Goal: Find specific page/section: Find specific page/section

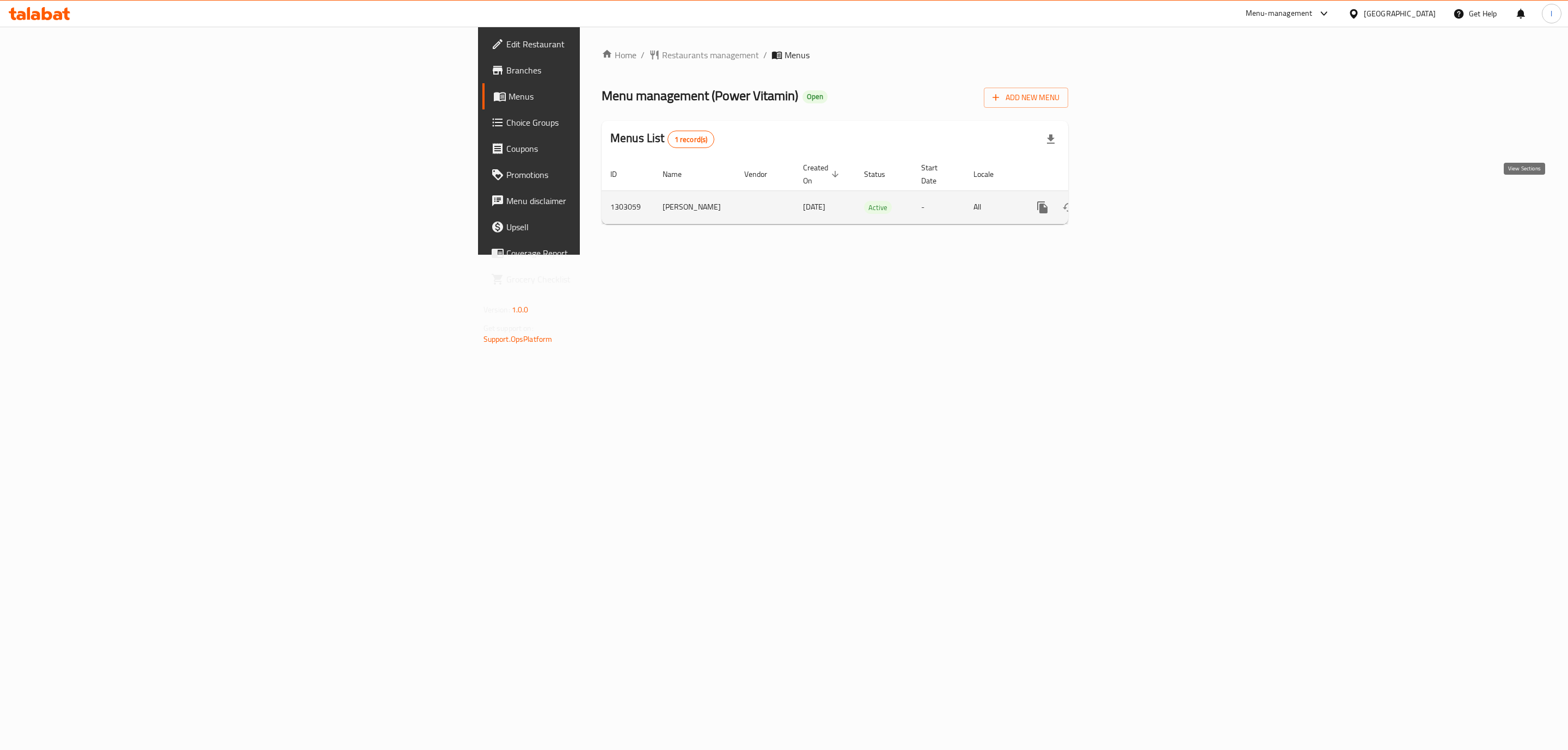
click at [1127, 201] on icon "enhanced table" at bounding box center [1121, 207] width 13 height 13
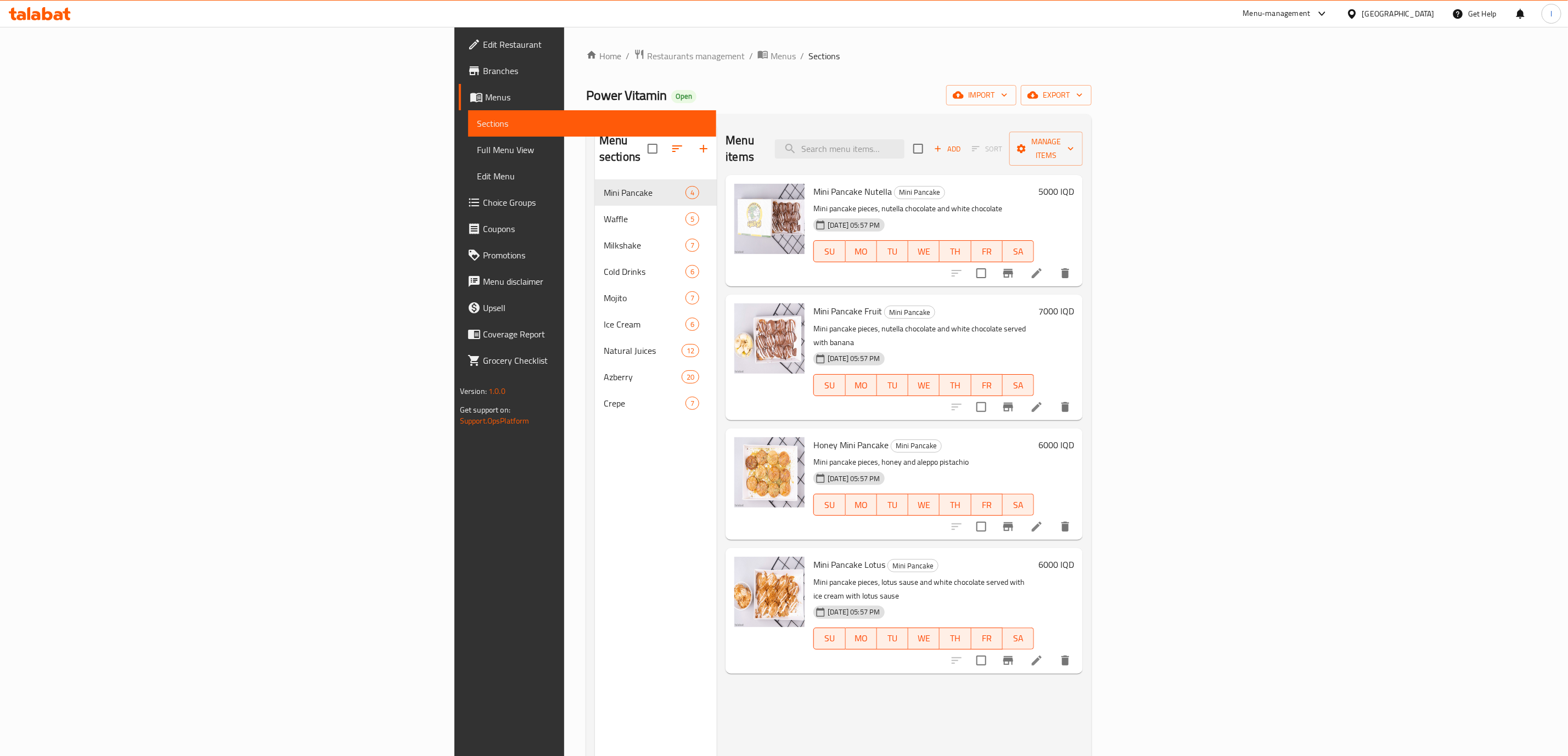
click at [988, 155] on div "Menu items Add Sort Manage items" at bounding box center [904, 149] width 357 height 52
click at [904, 139] on input "search" at bounding box center [840, 149] width 130 height 19
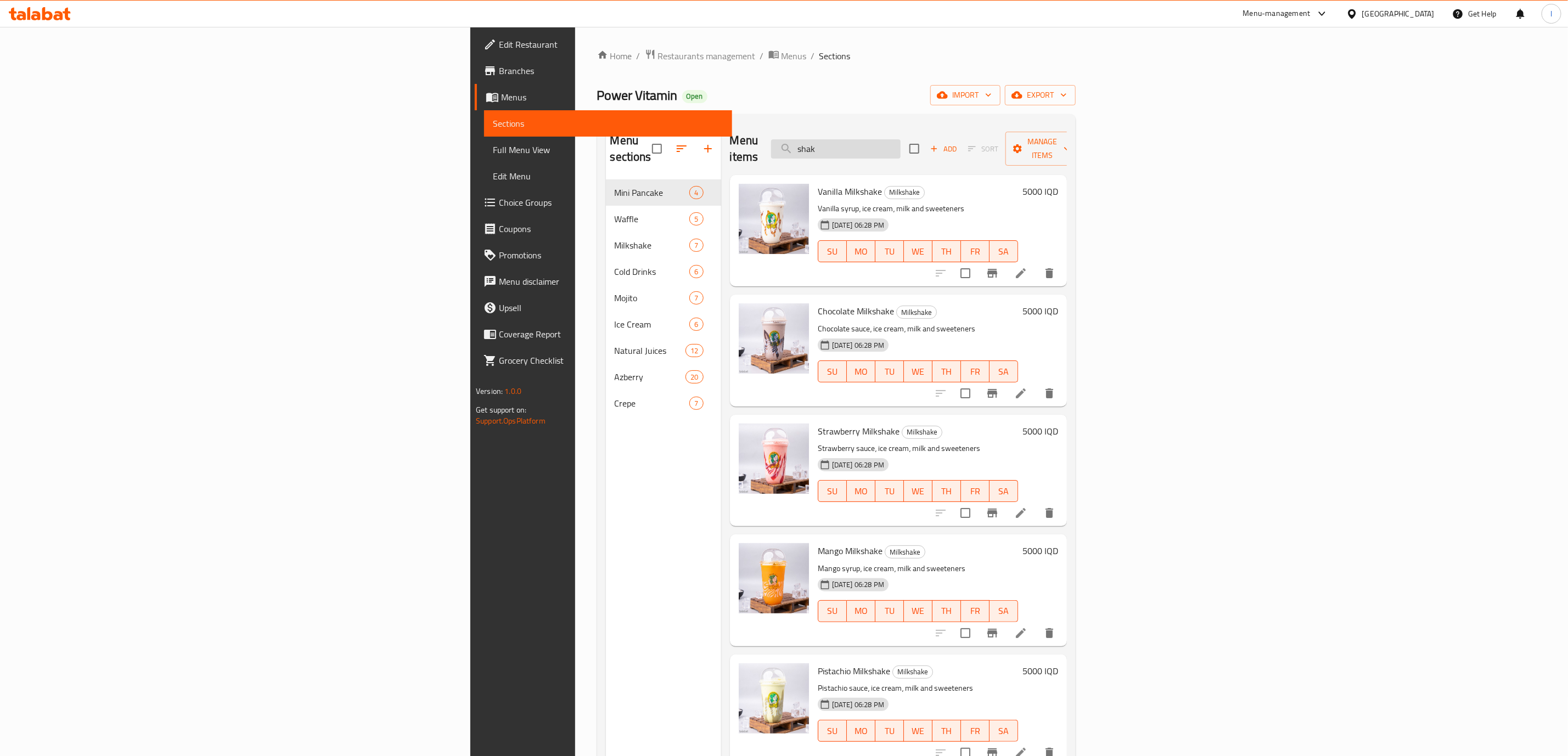
click at [900, 139] on input "shak" at bounding box center [836, 149] width 130 height 19
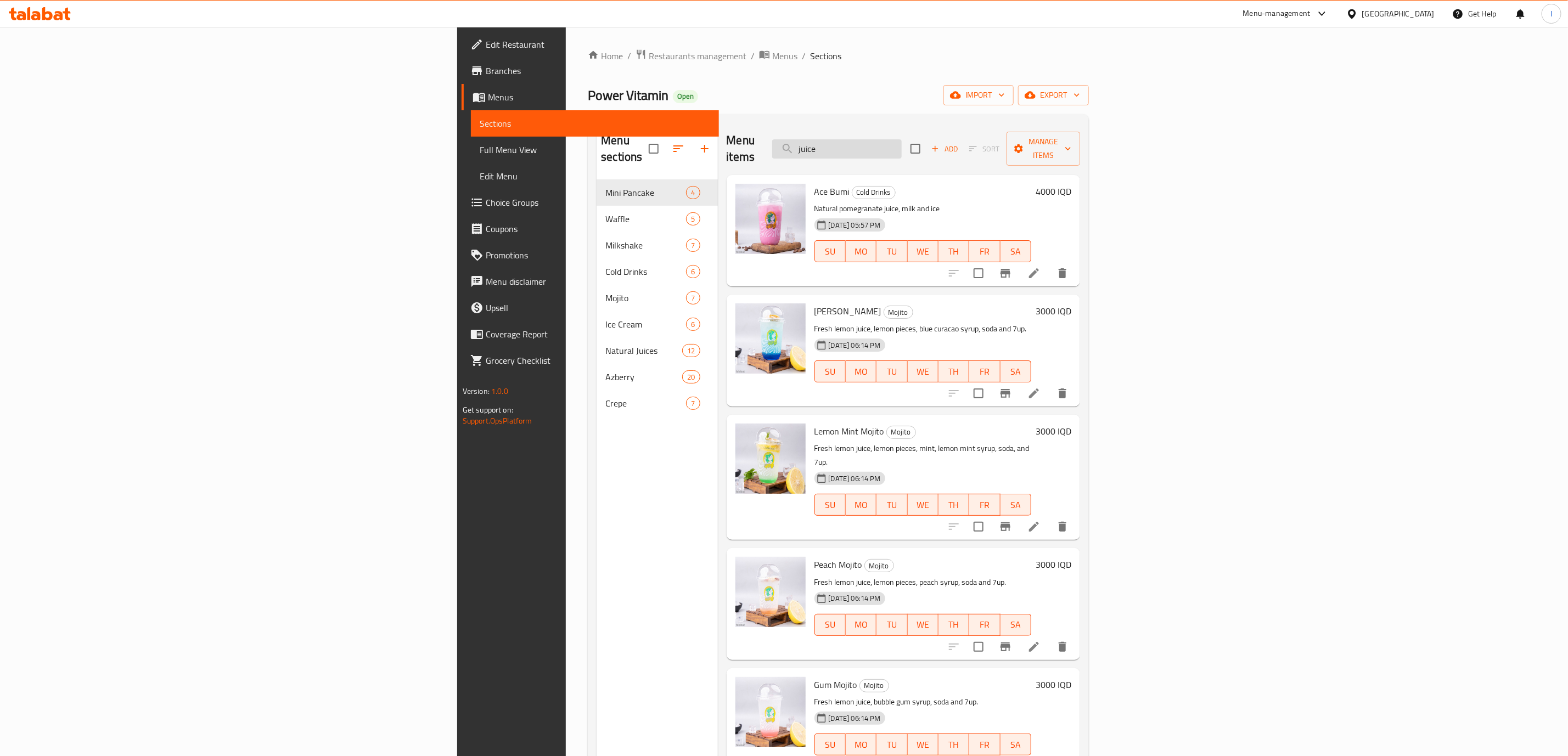
click at [902, 143] on input "juice" at bounding box center [837, 149] width 130 height 19
type input "juice"
click at [945, 184] on h6 "Ace Bumi Cold Drinks" at bounding box center [923, 191] width 217 height 15
click at [902, 143] on input "juice" at bounding box center [837, 149] width 130 height 19
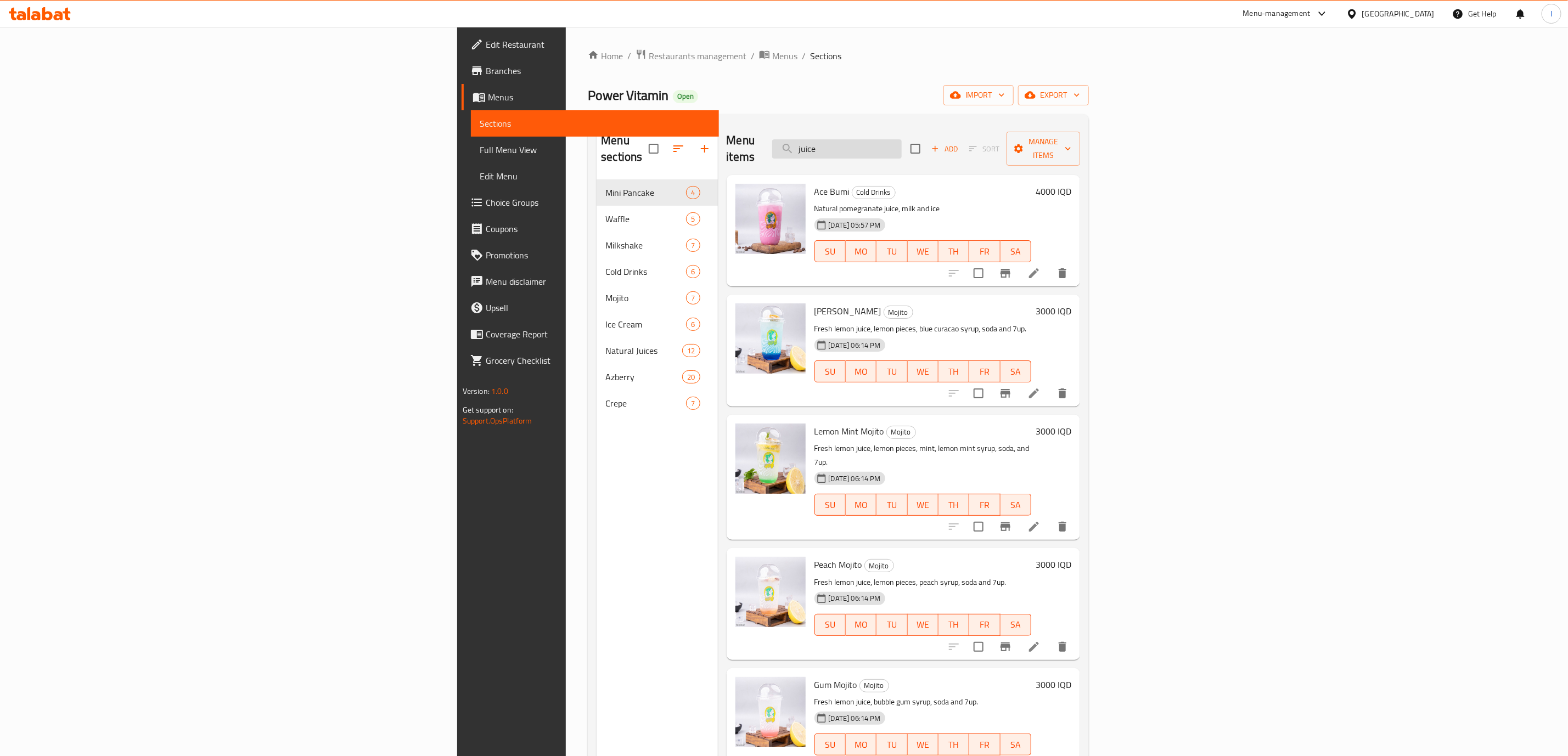
click at [902, 143] on input "juice" at bounding box center [837, 149] width 130 height 19
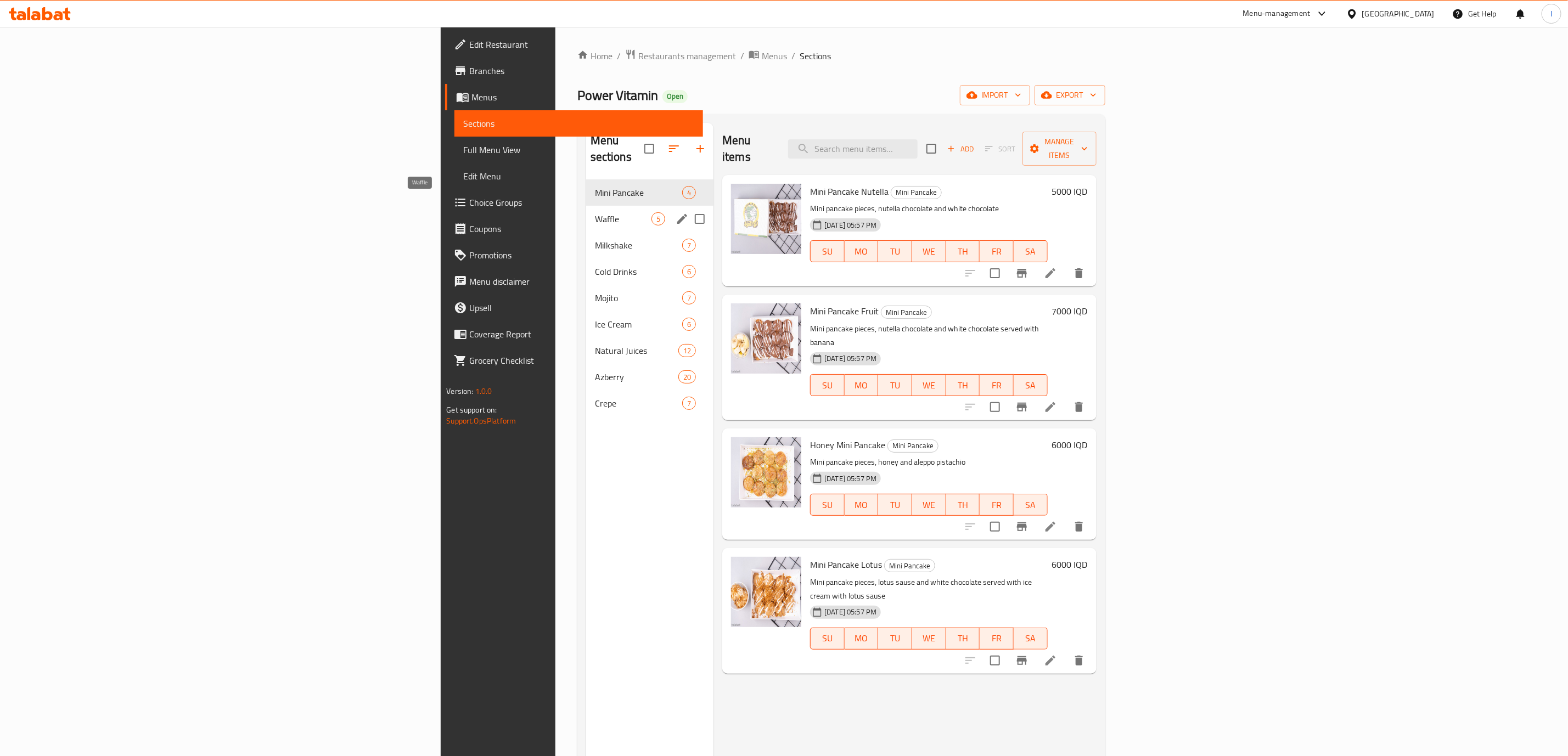
click at [595, 212] on span "Waffle" at bounding box center [623, 219] width 57 height 13
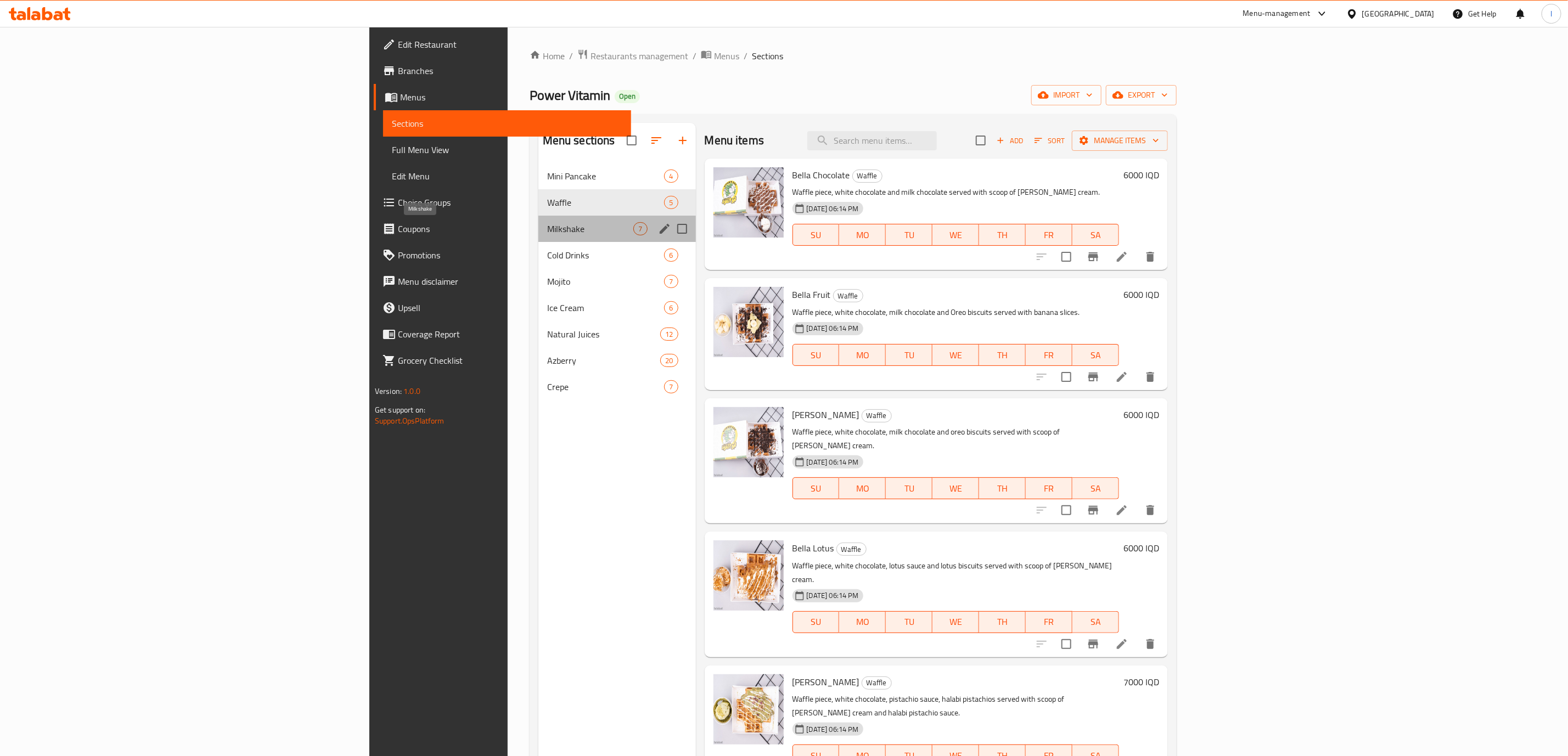
click at [547, 231] on span "Milkshake" at bounding box center [590, 229] width 87 height 13
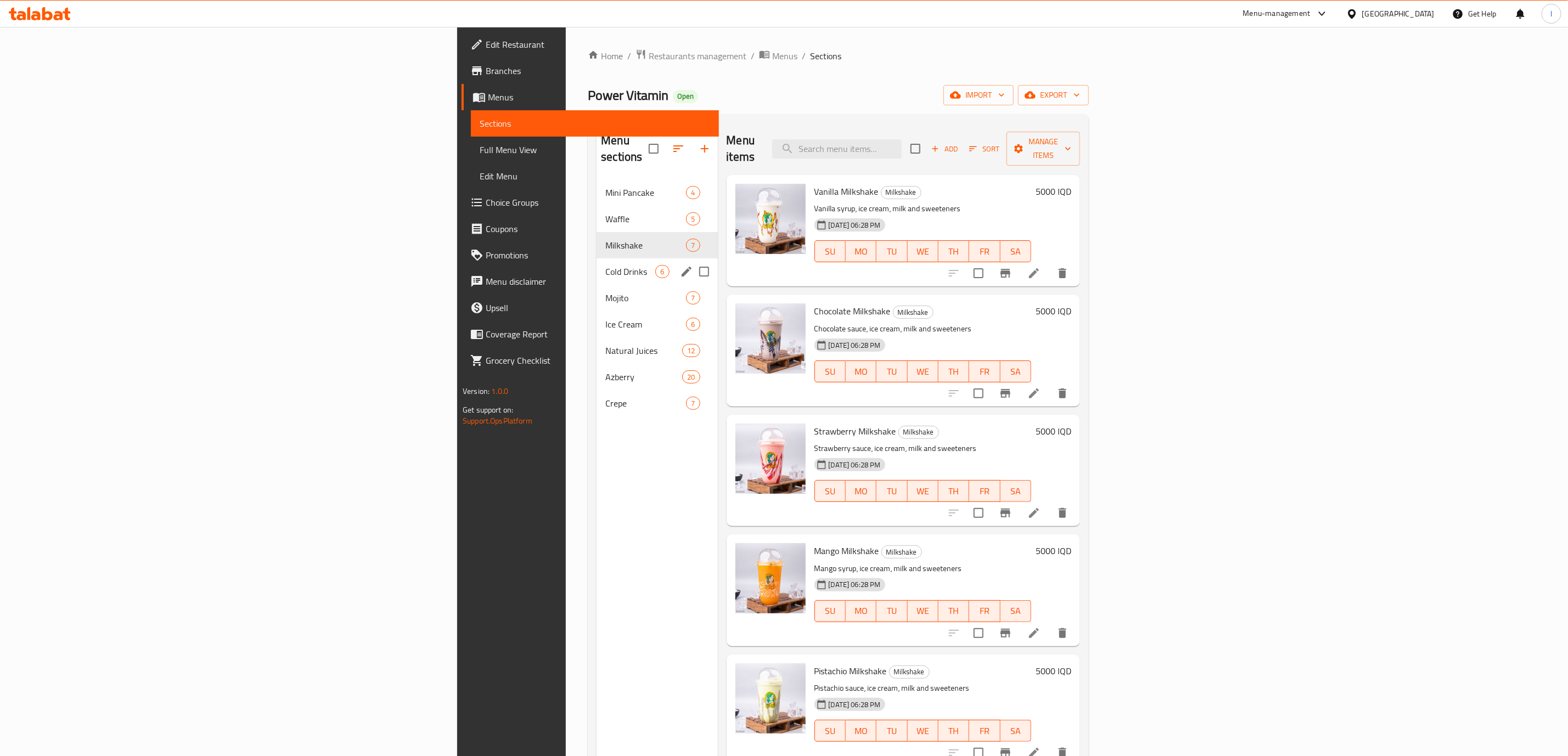
click at [606, 265] on span "Cold Drinks" at bounding box center [631, 272] width 50 height 13
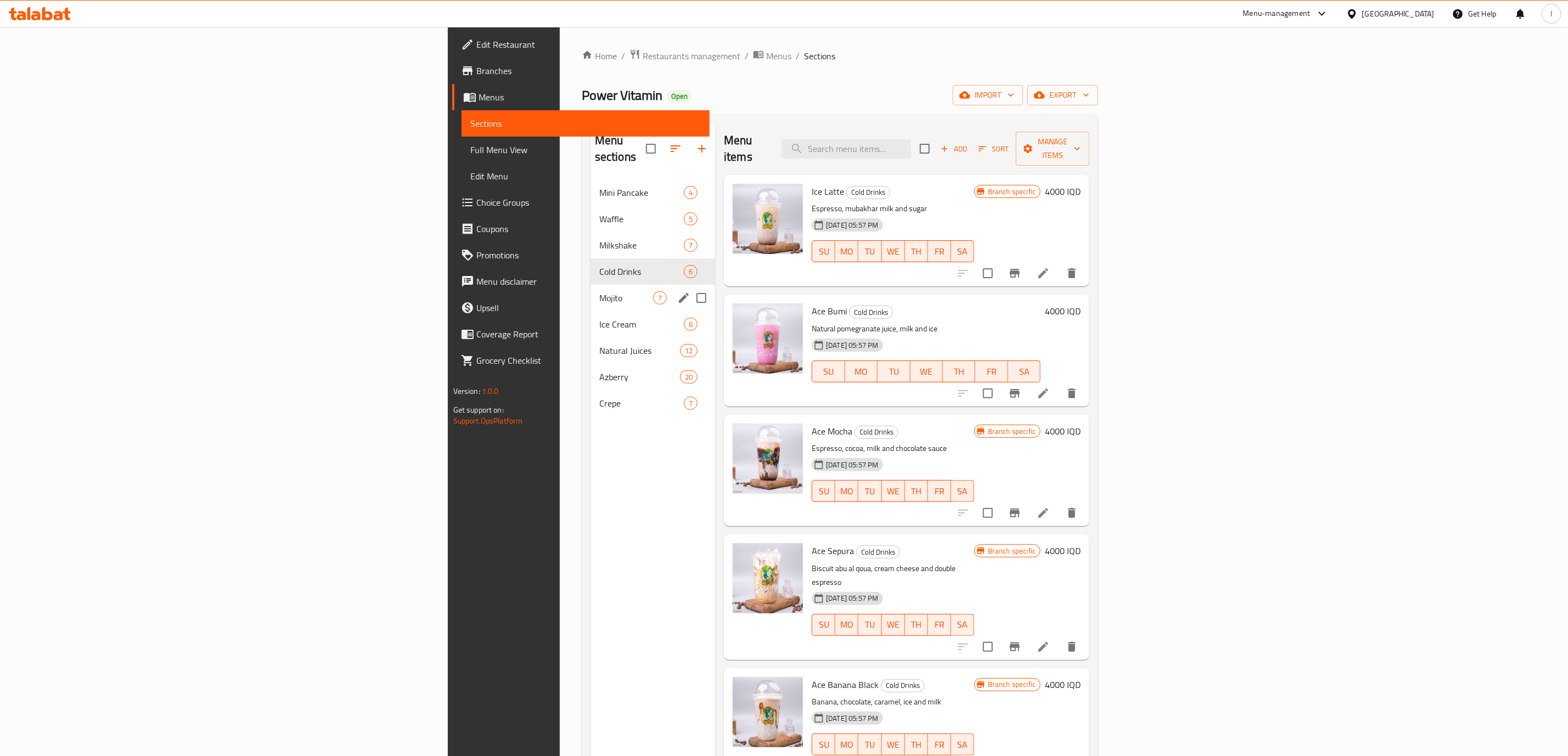
click at [590, 289] on div "Mojito 7" at bounding box center [652, 298] width 124 height 26
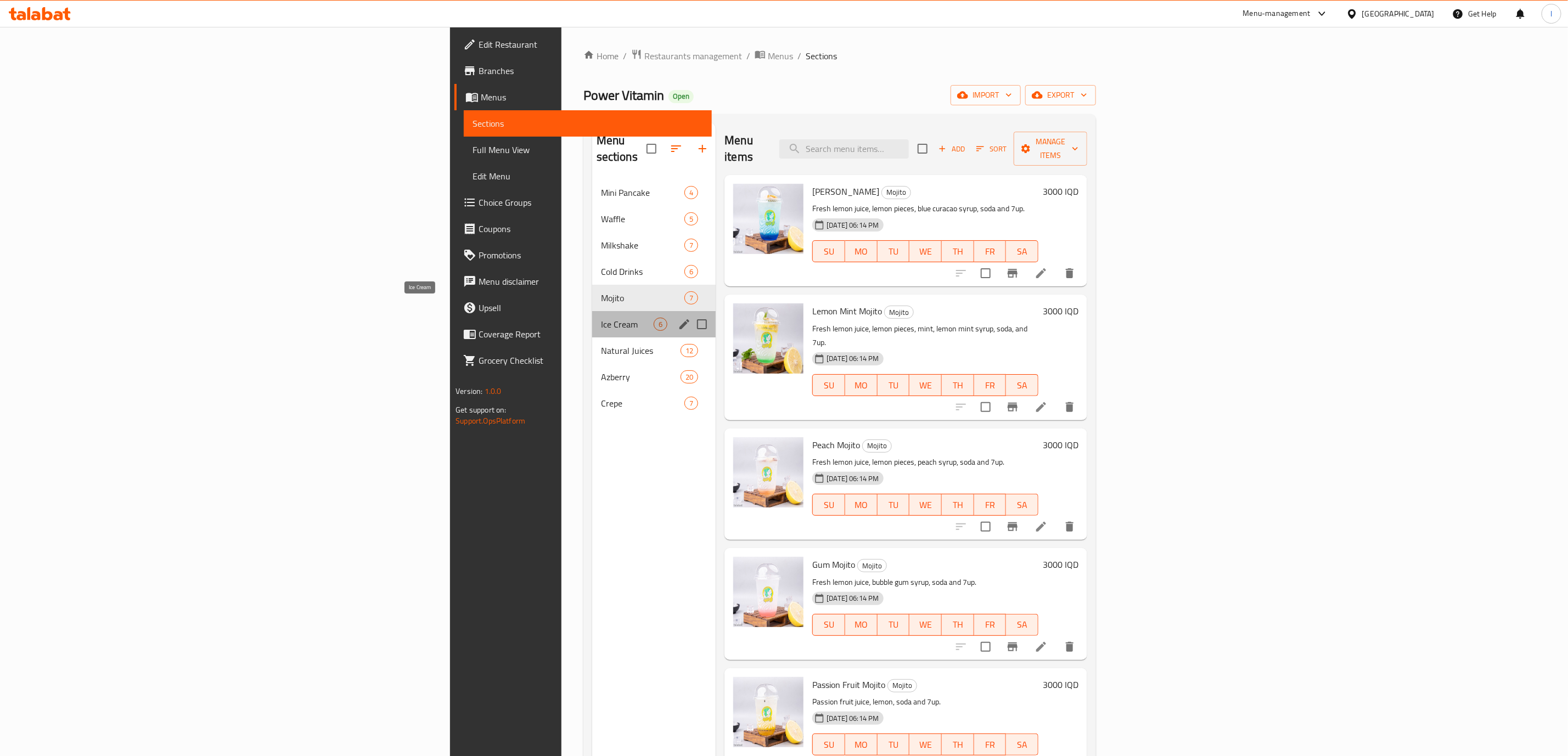
drag, startPoint x: 373, startPoint y: 310, endPoint x: 567, endPoint y: 198, distance: 224.0
click at [601, 318] on span "Ice Cream" at bounding box center [627, 324] width 53 height 13
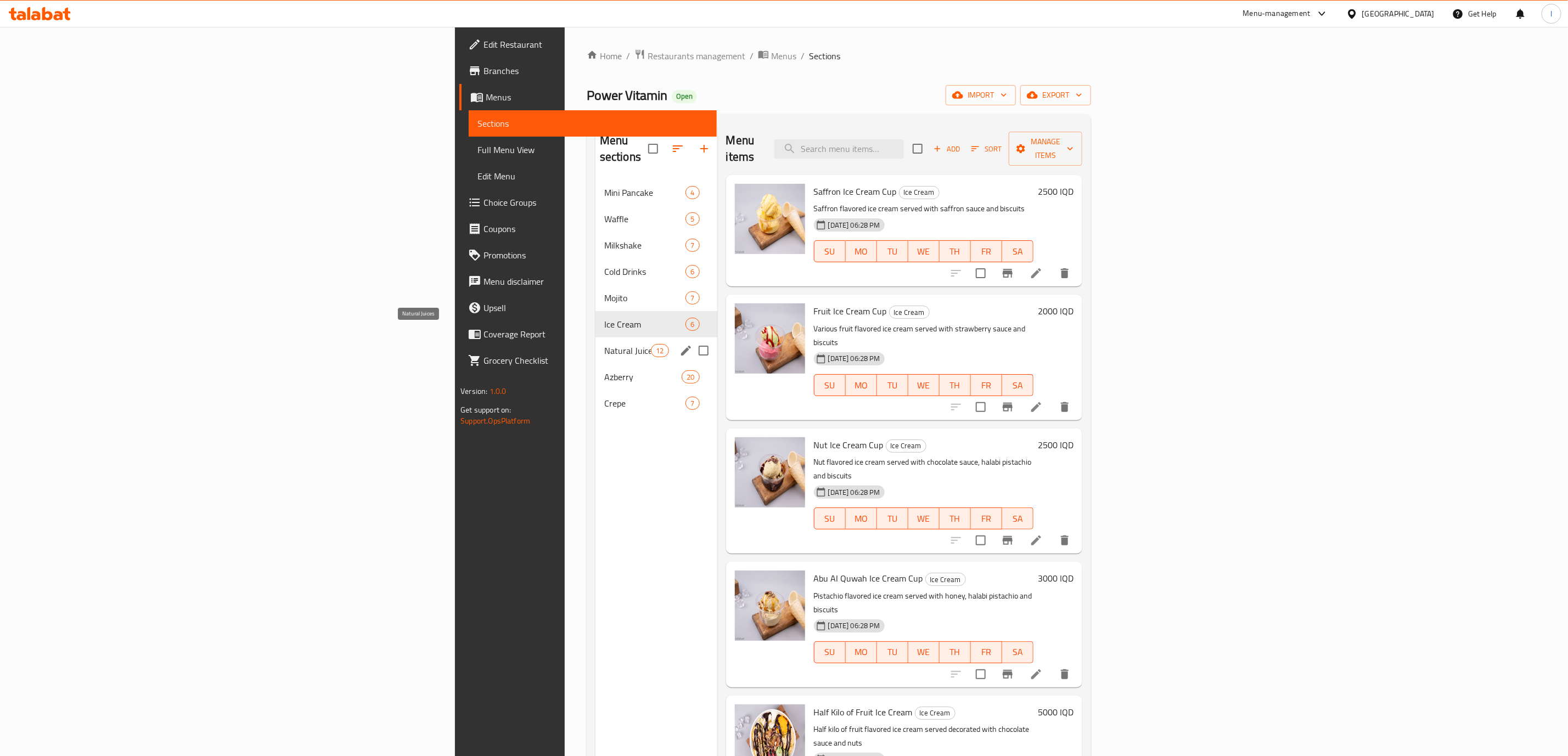
click at [604, 344] on span "Natural Juices" at bounding box center [627, 351] width 47 height 13
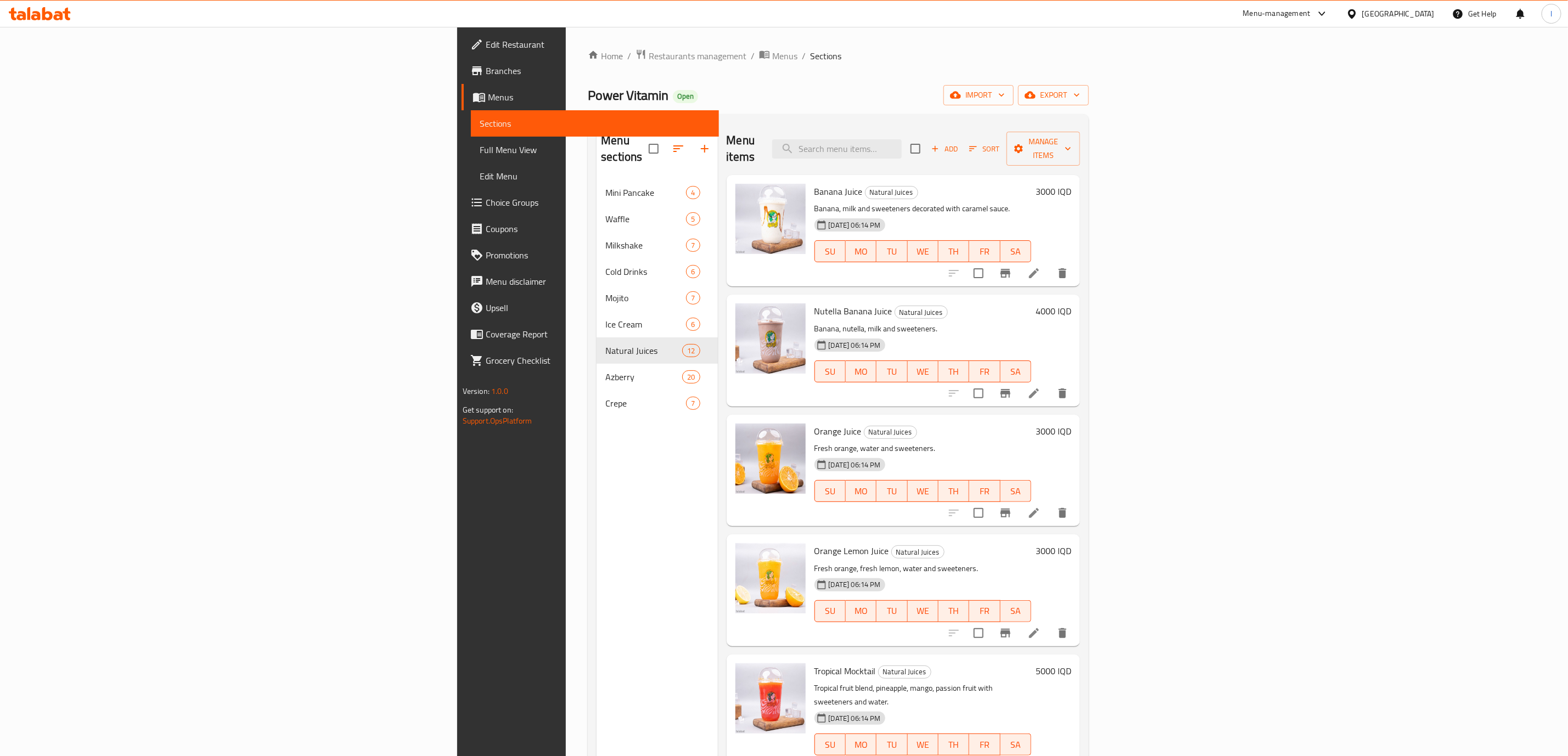
click at [769, 147] on div "Menu items Add Sort Manage items" at bounding box center [903, 149] width 354 height 52
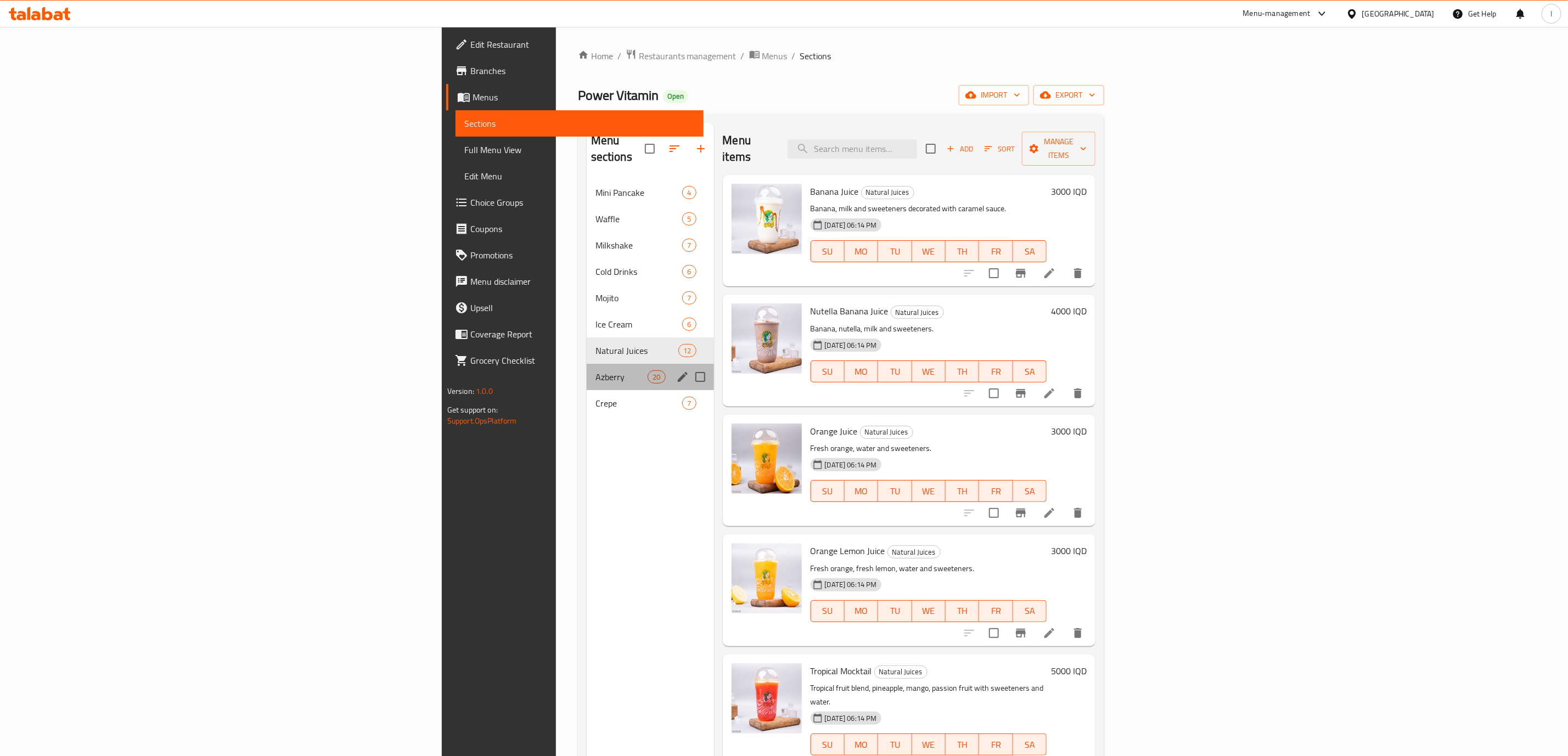
click at [586, 369] on div "Azberry 20" at bounding box center [650, 377] width 128 height 26
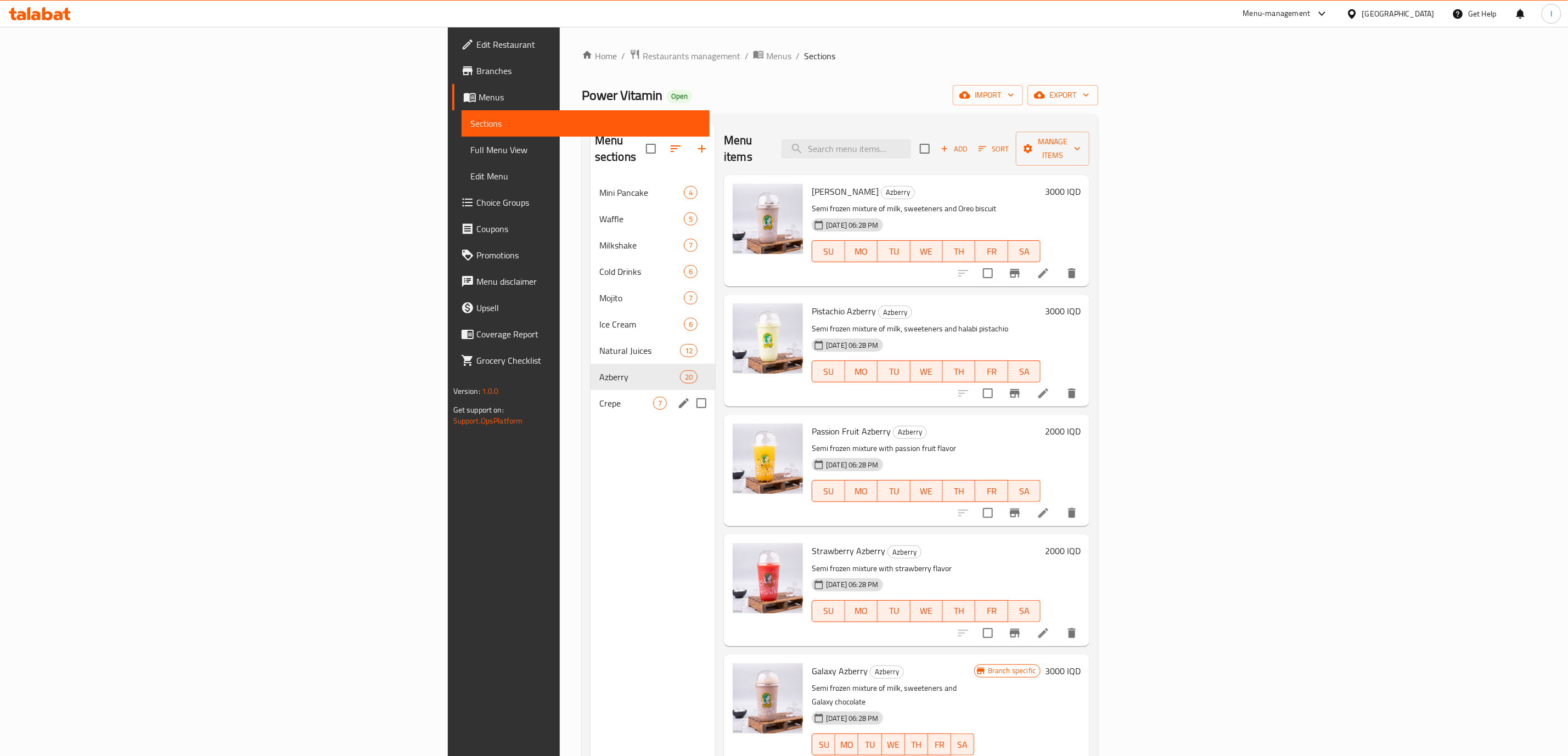
click at [600, 397] on span "Crepe" at bounding box center [626, 403] width 54 height 13
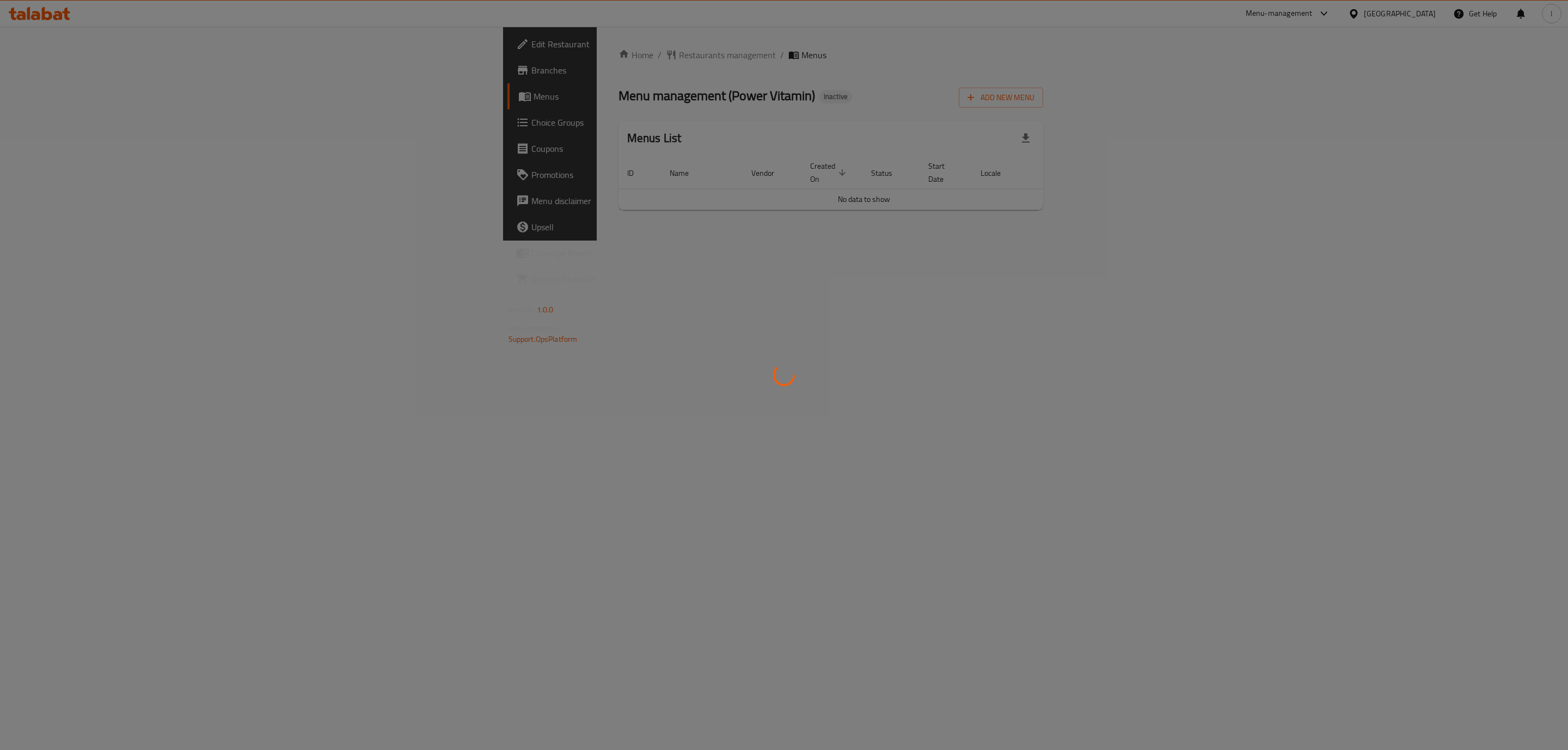
click at [1514, 183] on div at bounding box center [784, 375] width 1568 height 750
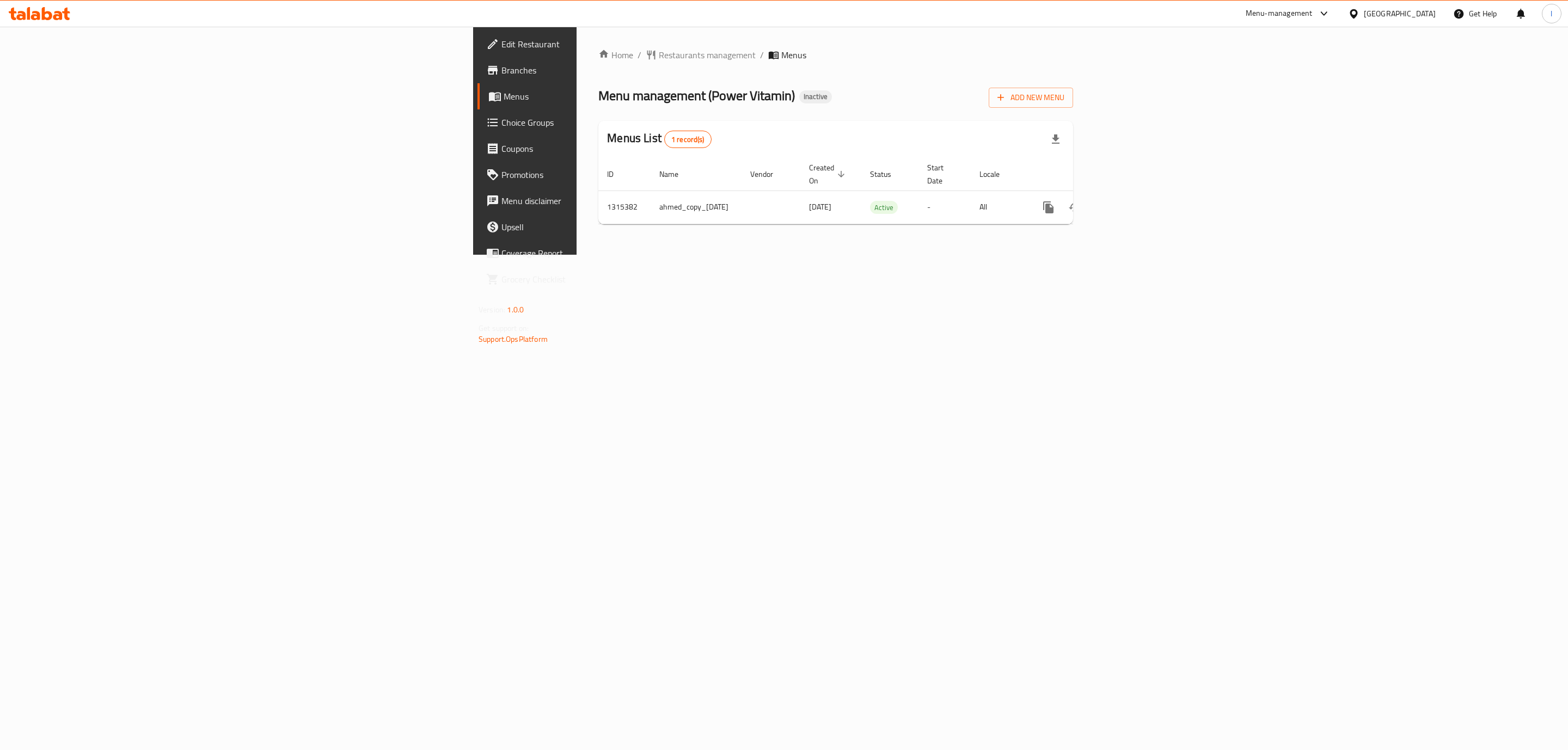
click at [1073, 184] on div "Home / Restaurants management / Menus Menu management ( Power Vitamin ) Inactiv…" at bounding box center [835, 140] width 475 height 184
click at [1133, 201] on icon "enhanced table" at bounding box center [1127, 207] width 13 height 13
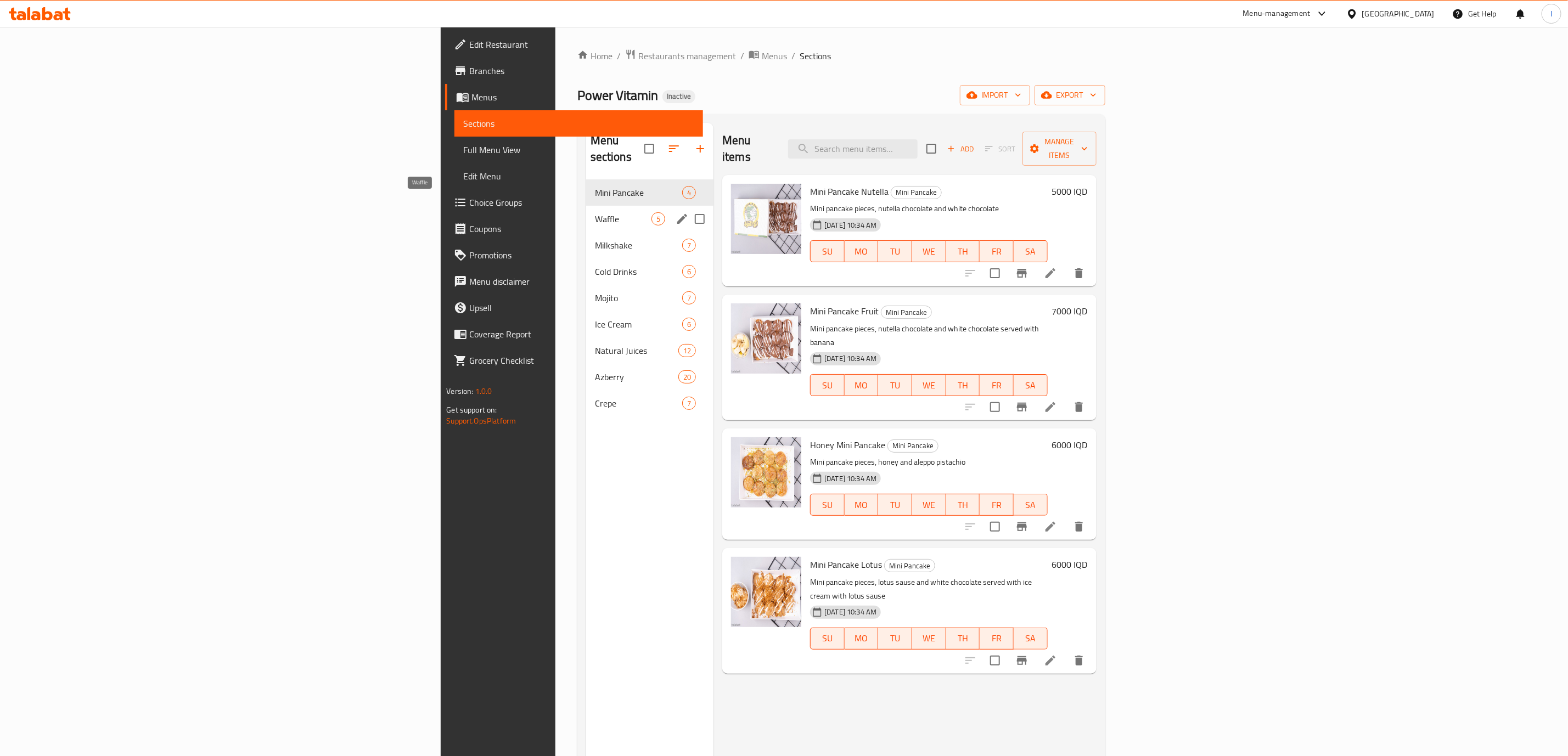
click at [595, 212] on span "Waffle" at bounding box center [623, 219] width 57 height 13
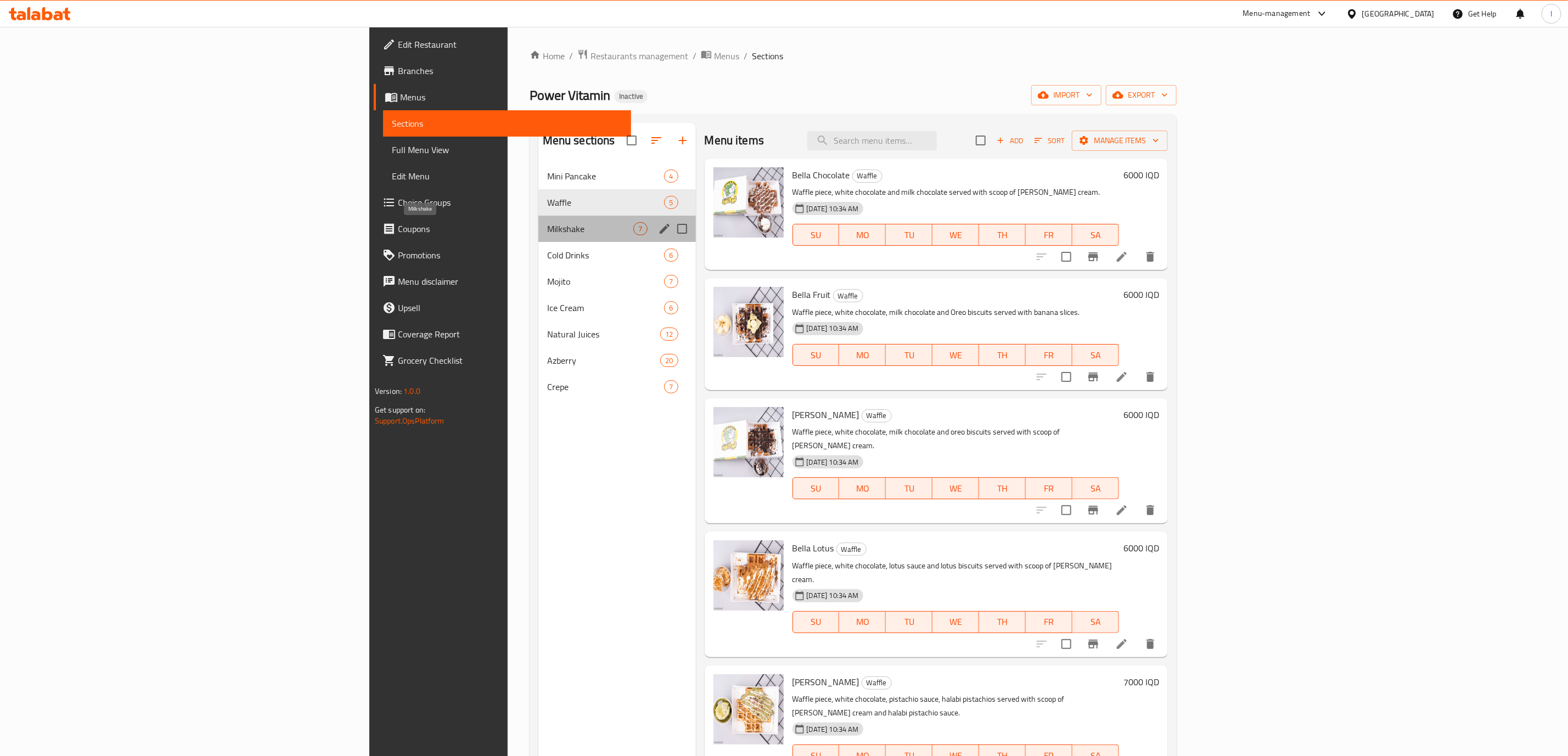
click at [547, 226] on span "Milkshake" at bounding box center [590, 229] width 87 height 13
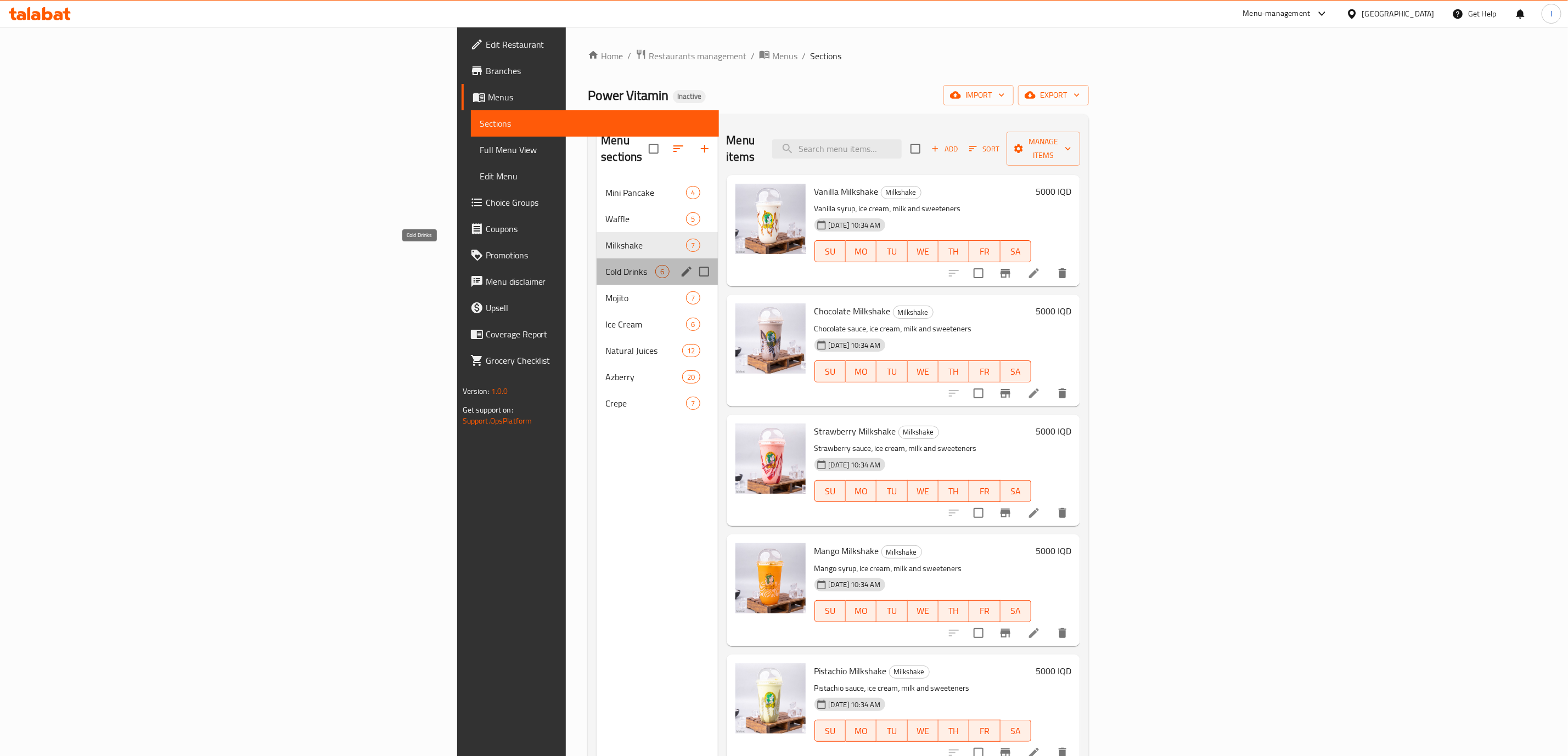
click at [606, 265] on span "Cold Drinks" at bounding box center [631, 272] width 50 height 13
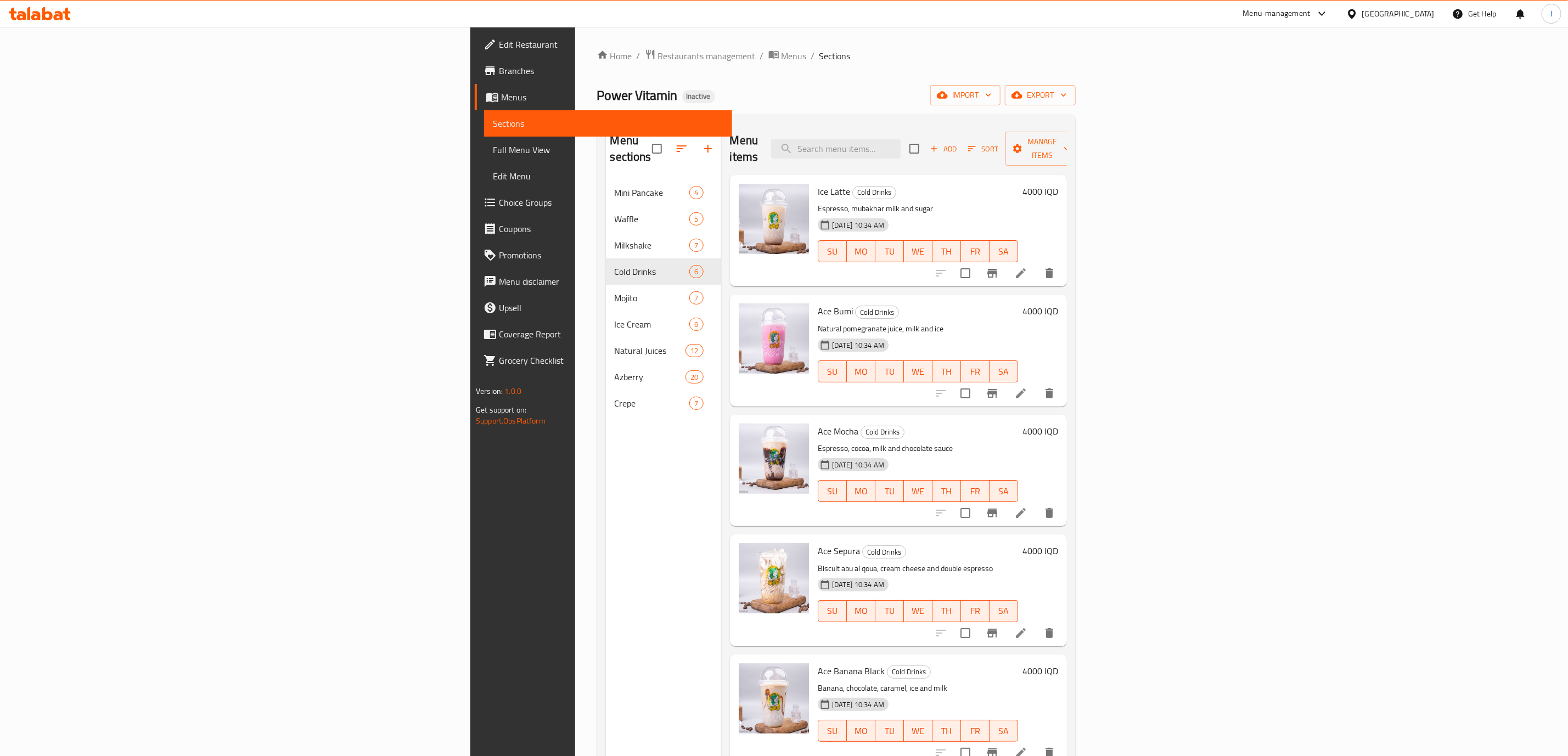
click at [848, 128] on div "Menu items Add Sort Manage items" at bounding box center [898, 149] width 337 height 52
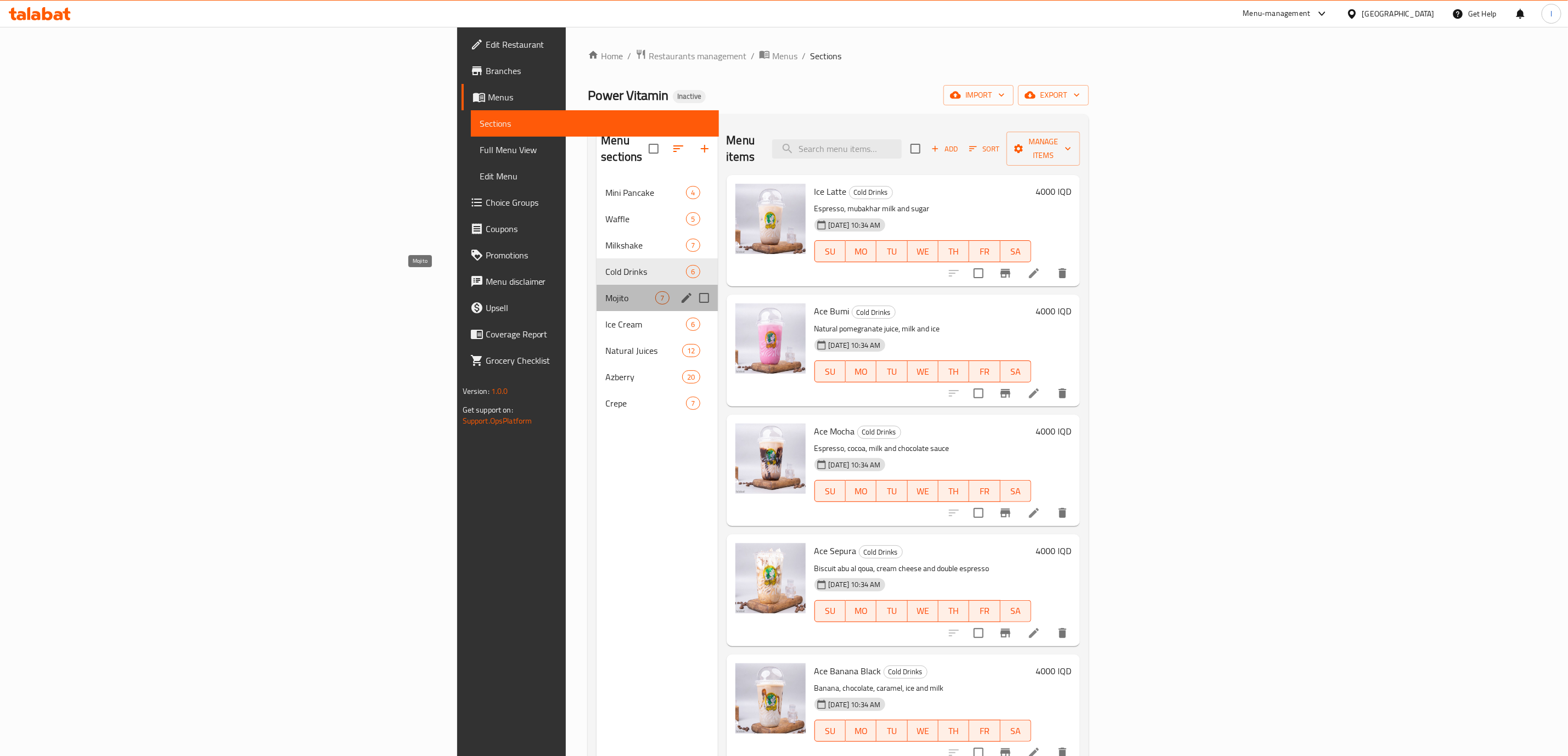
click at [606, 291] on span "Mojito" at bounding box center [631, 298] width 50 height 13
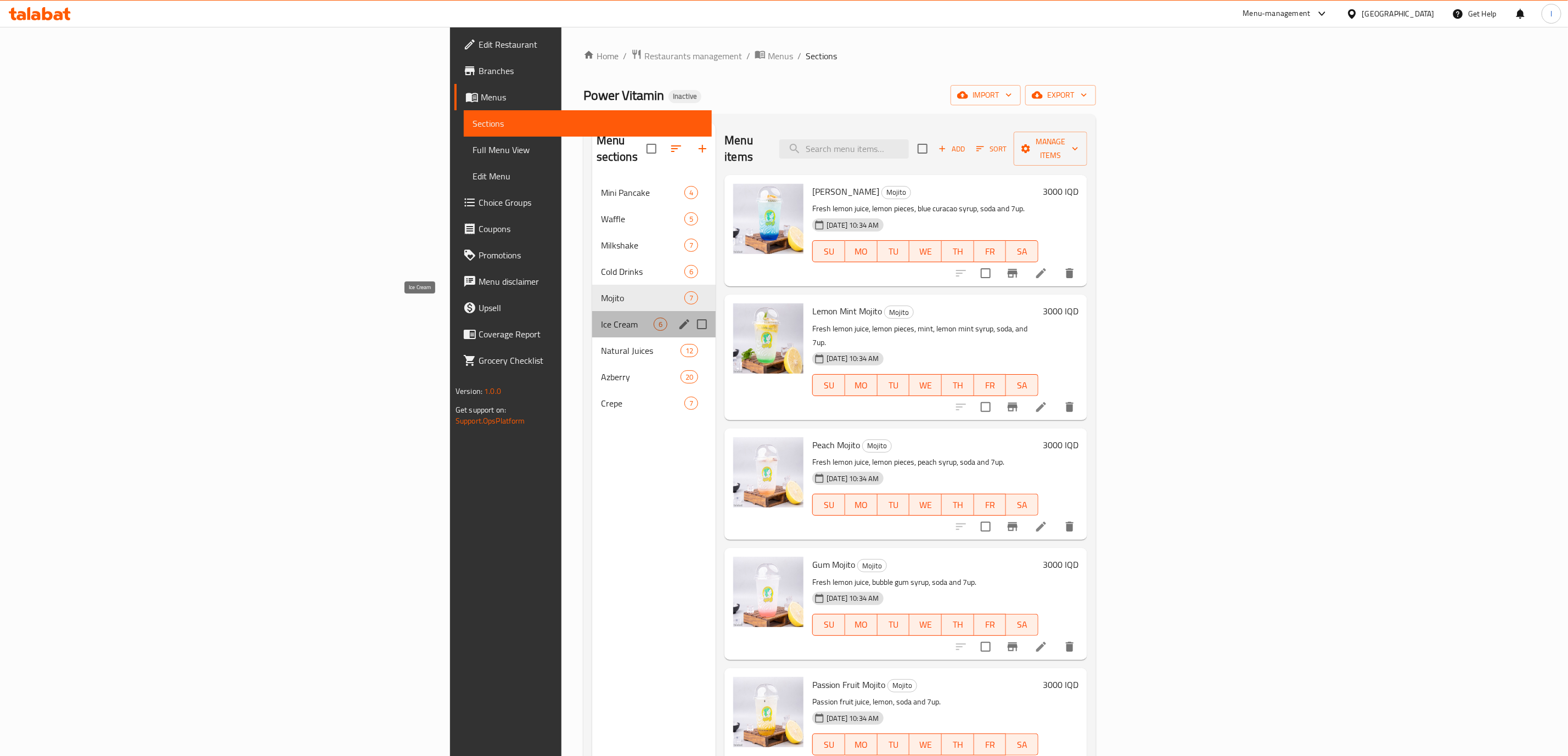
drag, startPoint x: 358, startPoint y: 307, endPoint x: 432, endPoint y: 268, distance: 83.6
click at [601, 318] on span "Ice Cream" at bounding box center [627, 324] width 53 height 13
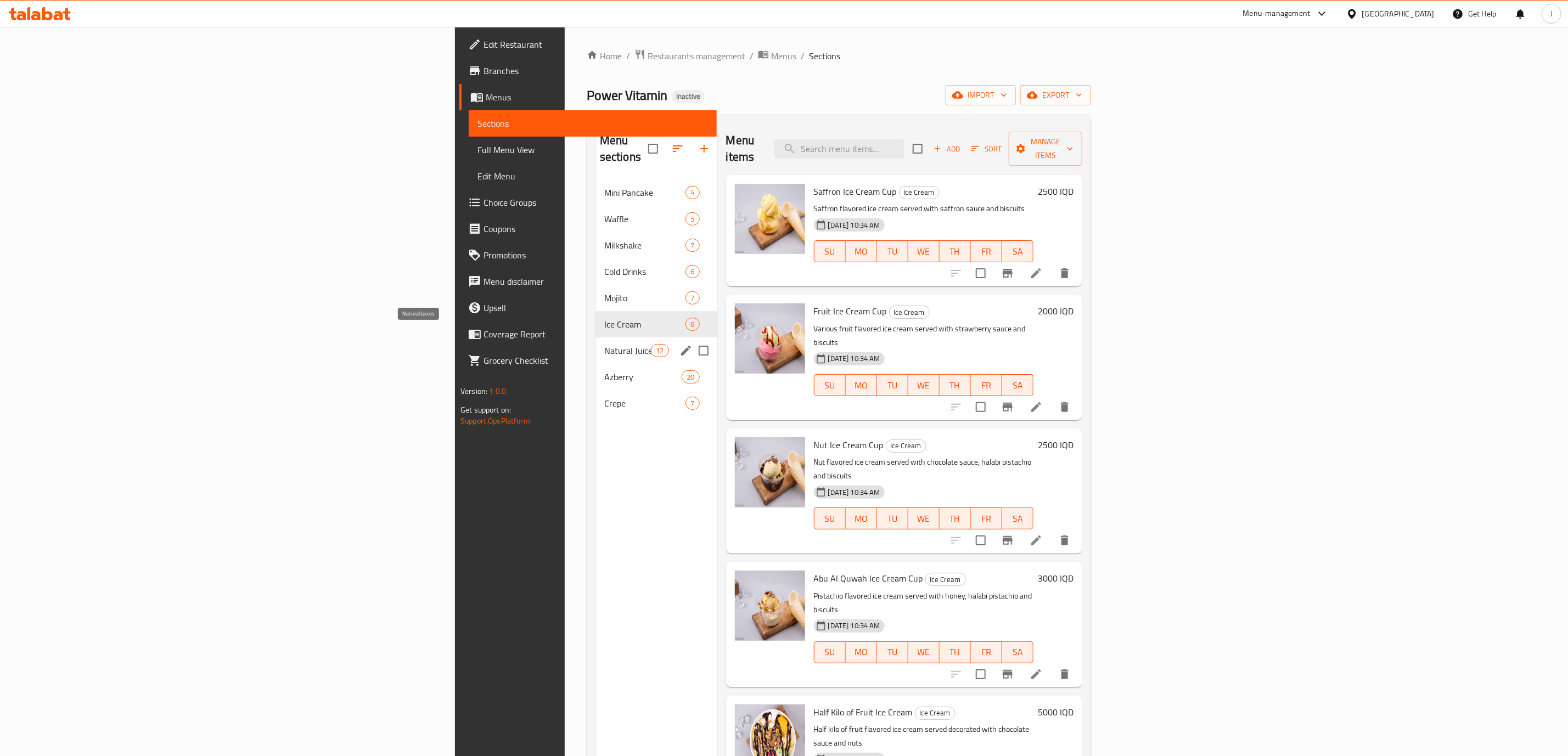
click at [604, 344] on span "Natural Juices" at bounding box center [627, 351] width 47 height 13
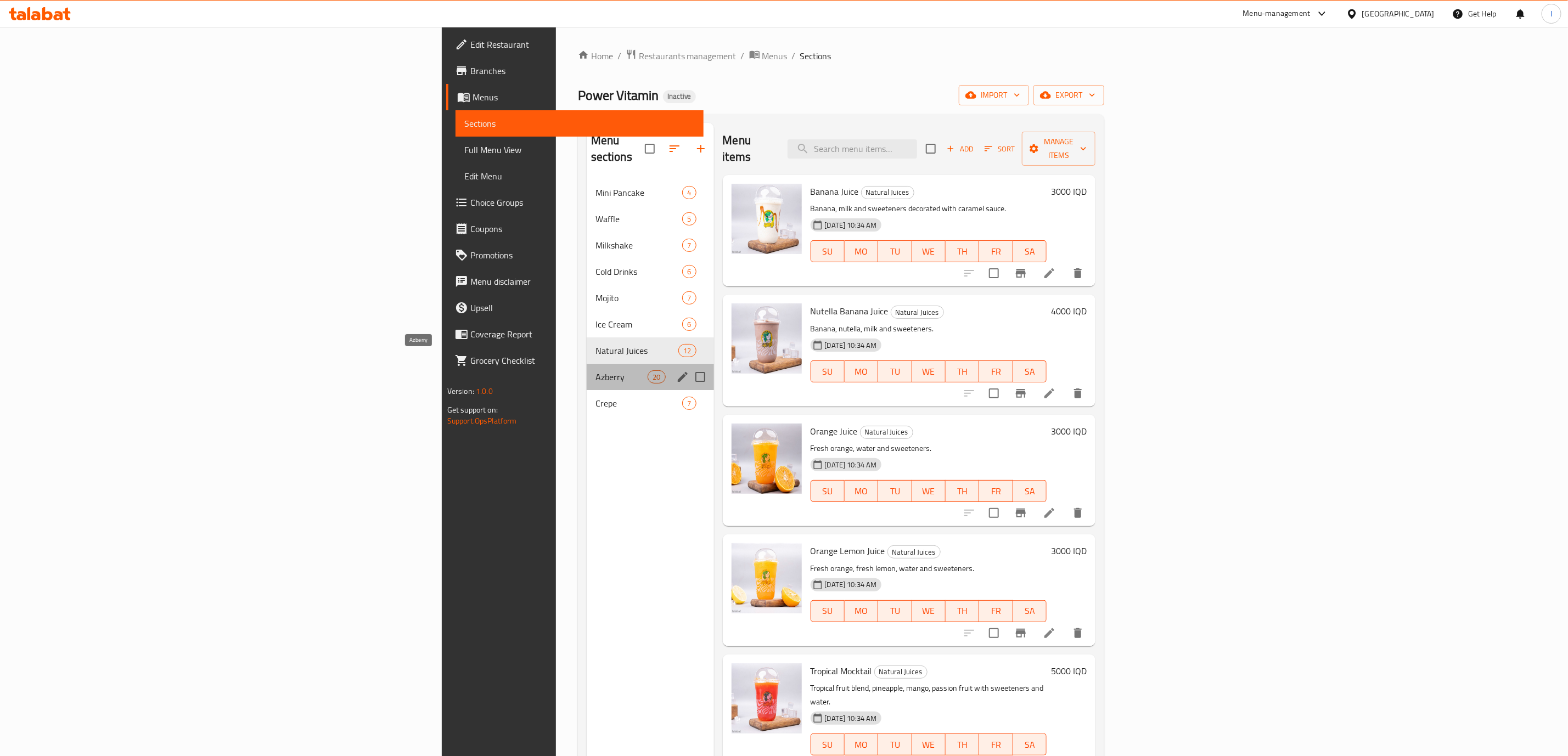
click at [596, 370] on span "Azberry" at bounding box center [622, 377] width 53 height 13
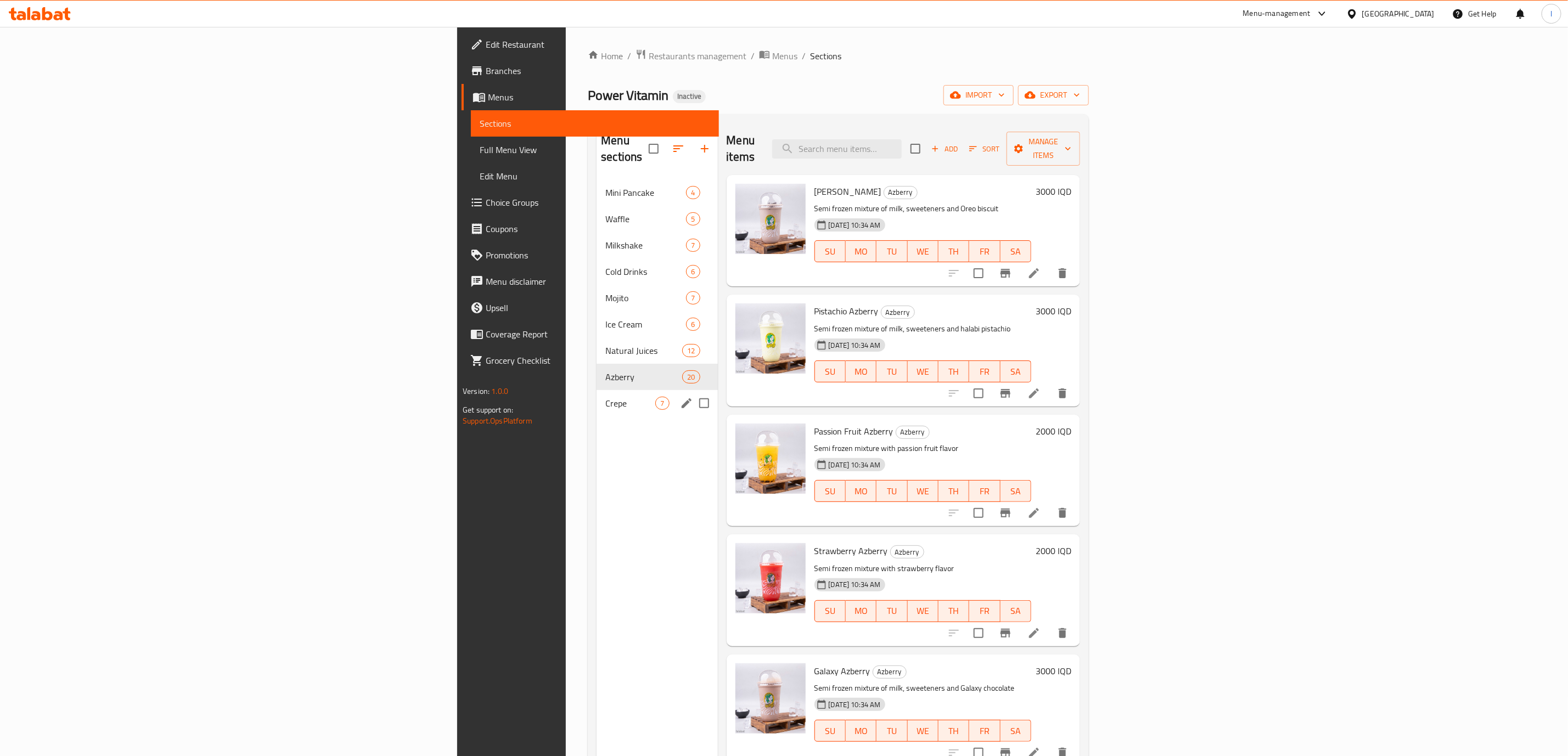
click at [606, 397] on span "Crepe" at bounding box center [631, 403] width 50 height 13
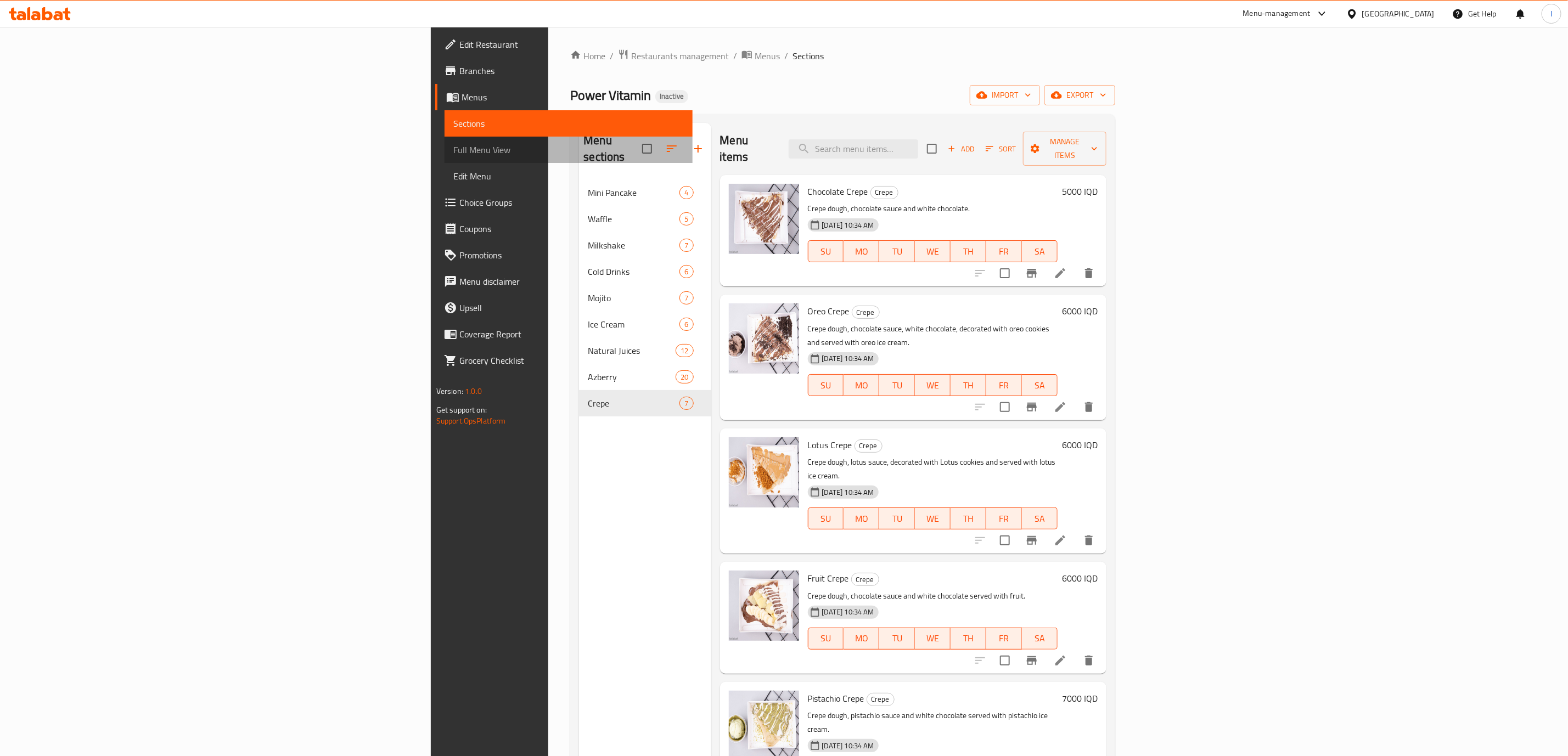
click at [453, 153] on span "Full Menu View" at bounding box center [568, 150] width 231 height 13
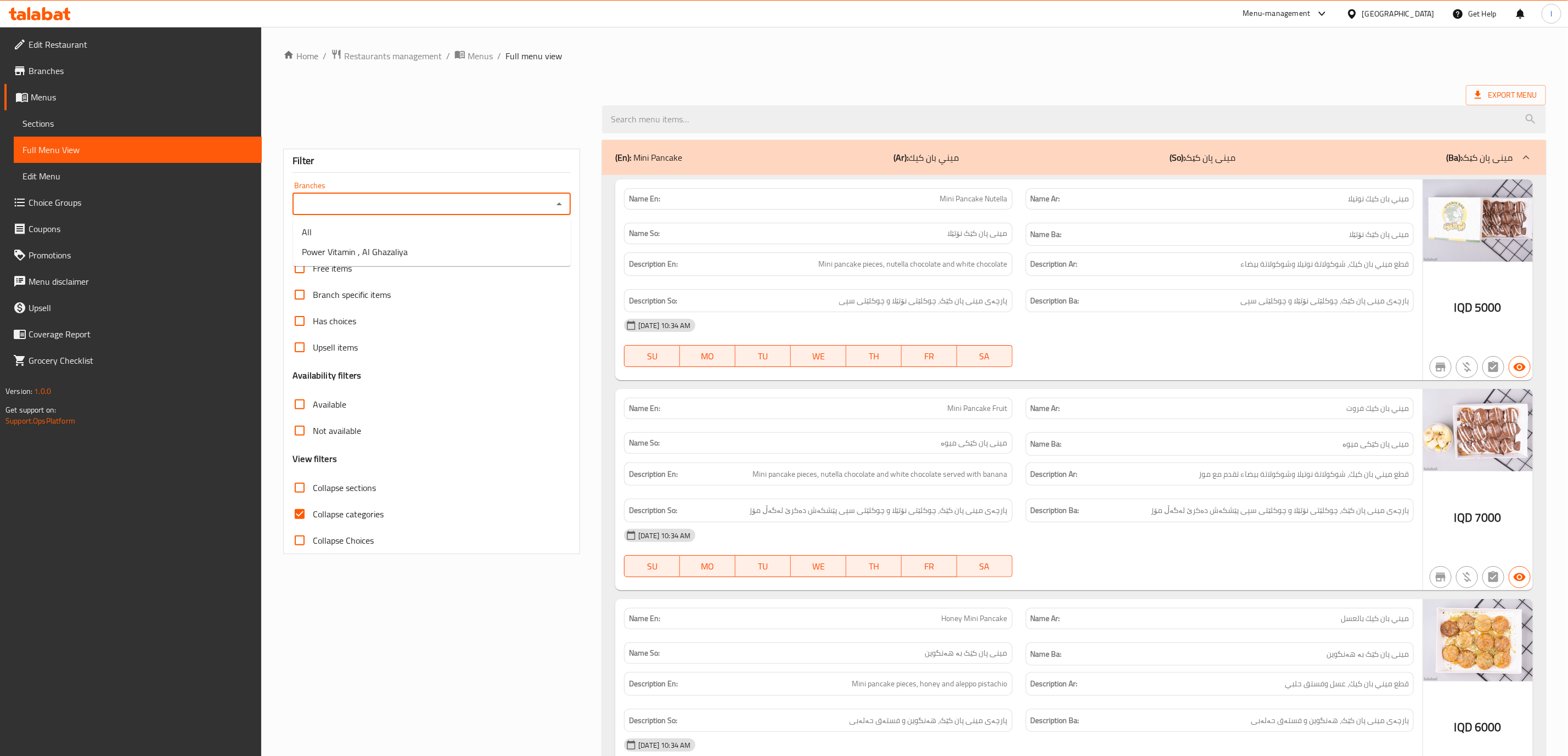
click at [514, 206] on input "Branches" at bounding box center [422, 204] width 254 height 15
click at [354, 248] on span "Power Vitamin , Al Ghazaliya" at bounding box center [355, 252] width 106 height 13
type input "Power Vitamin , Al Ghazaliya"
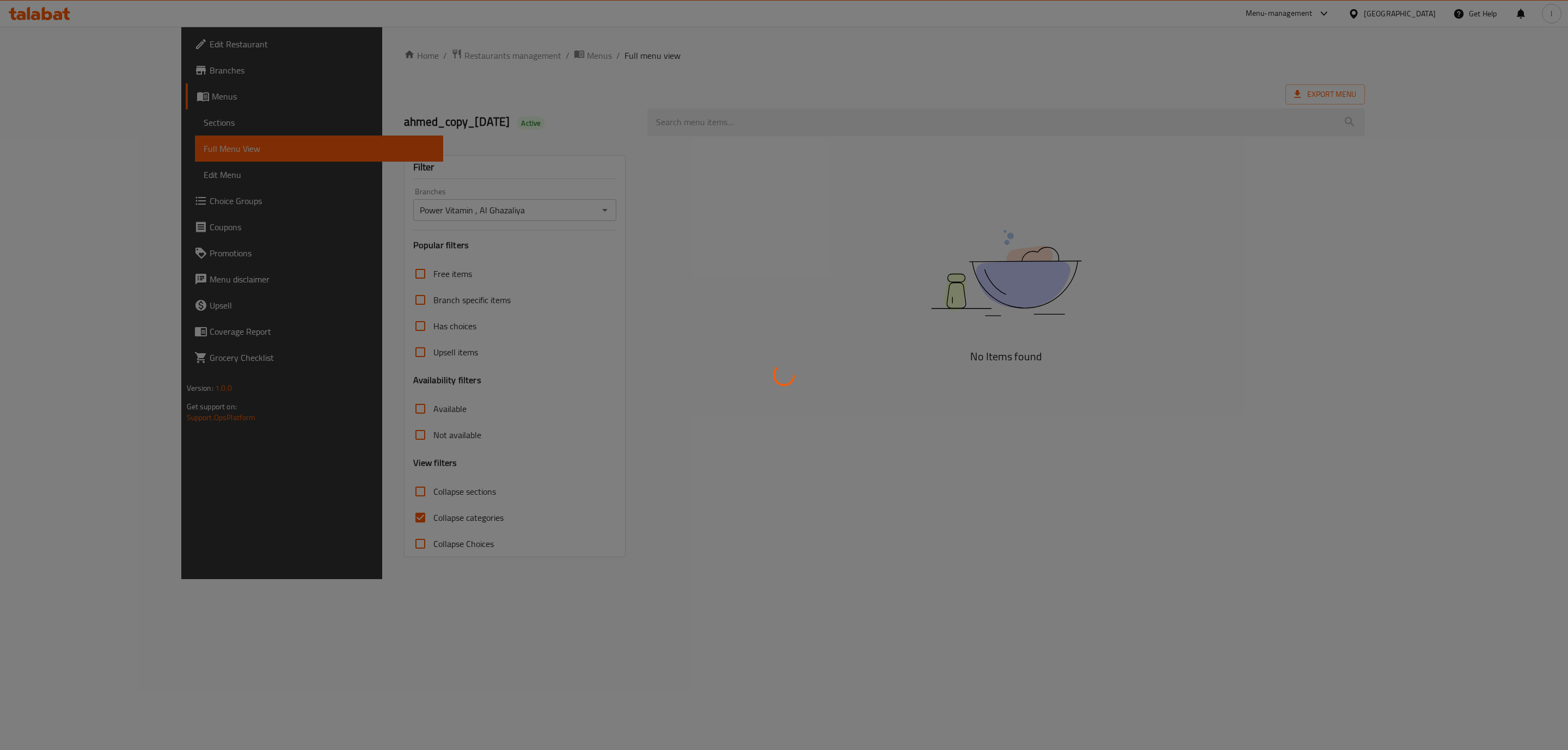
drag, startPoint x: 352, startPoint y: 520, endPoint x: 337, endPoint y: 510, distance: 18.0
click at [352, 519] on div at bounding box center [784, 375] width 1568 height 750
click at [322, 513] on div at bounding box center [784, 375] width 1568 height 750
click at [309, 513] on div at bounding box center [784, 375] width 1568 height 750
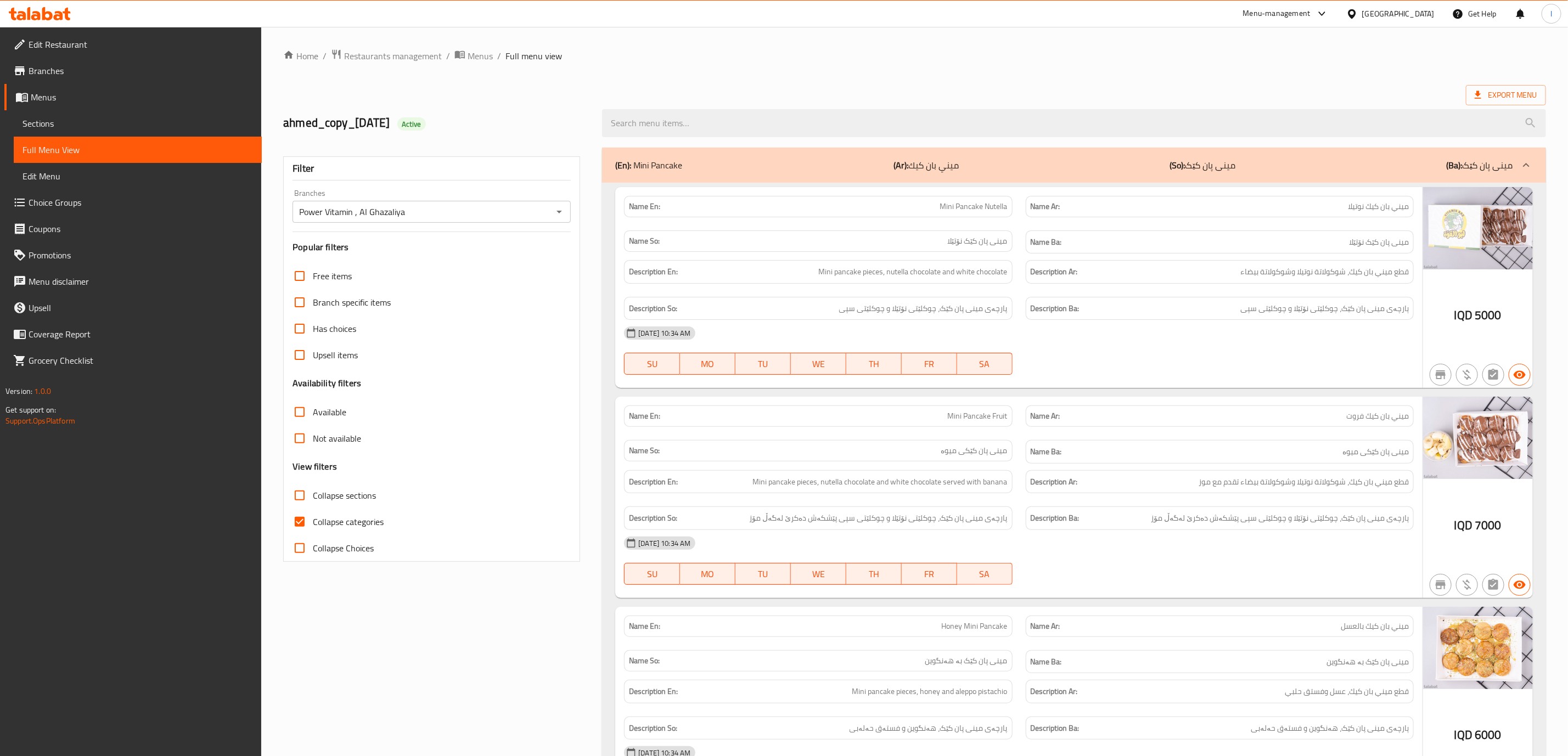
click at [309, 497] on input "Collapse sections" at bounding box center [299, 496] width 26 height 26
checkbox input "true"
click at [298, 525] on input "Collapse categories" at bounding box center [299, 522] width 26 height 26
checkbox input "false"
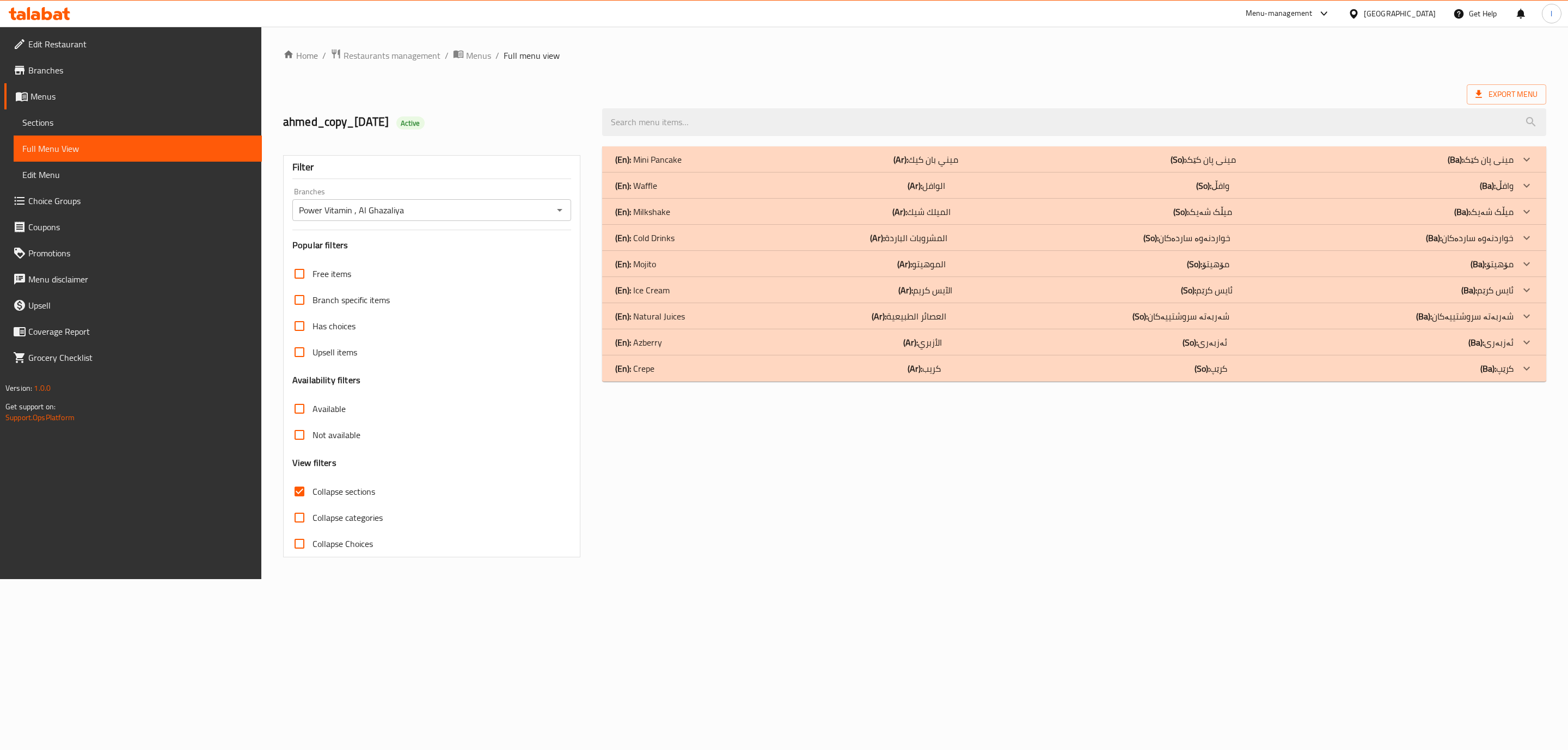
click at [363, 496] on span "Collapse sections" at bounding box center [344, 492] width 62 height 13
click at [313, 496] on input "Collapse sections" at bounding box center [300, 492] width 26 height 26
checkbox input "false"
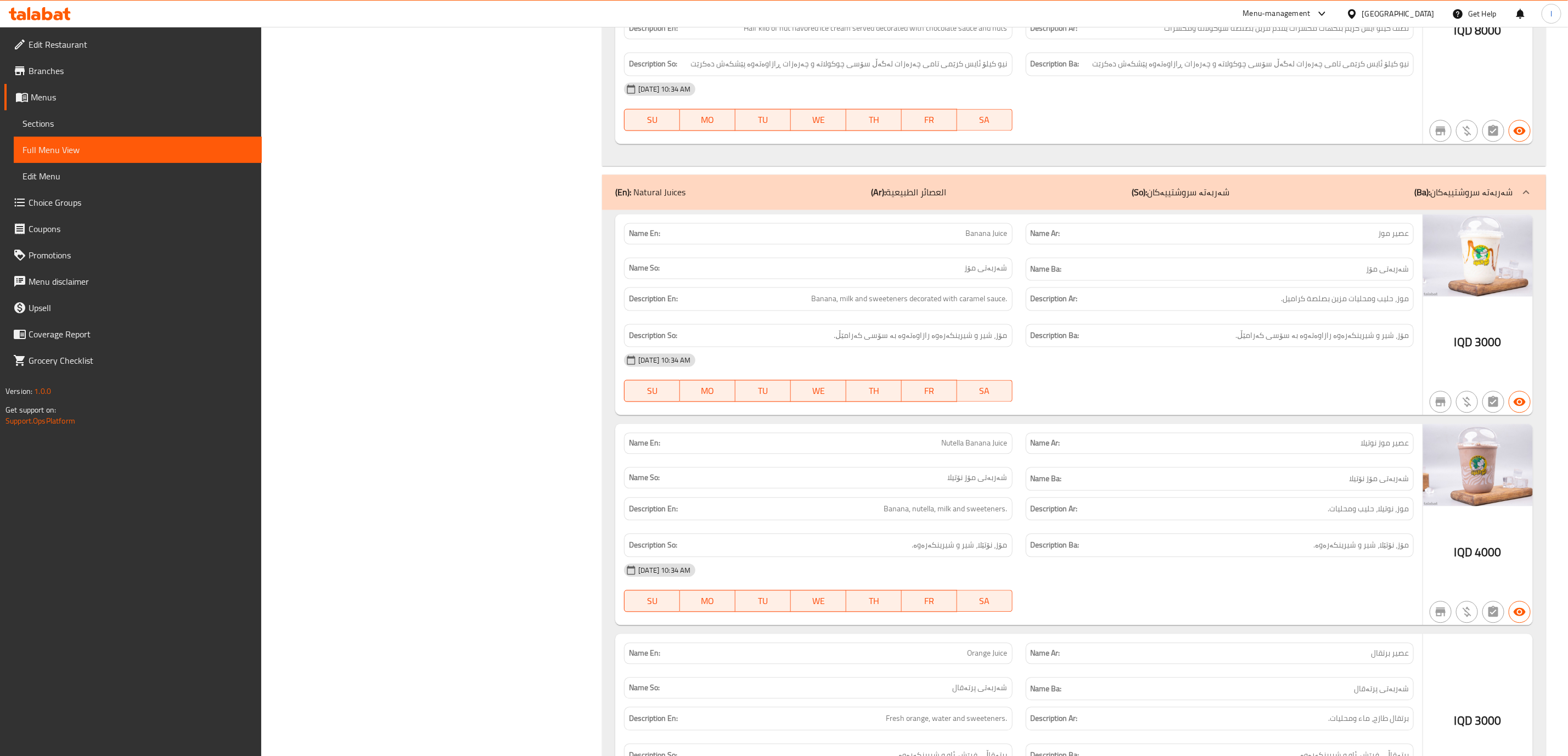
scroll to position [7738, 0]
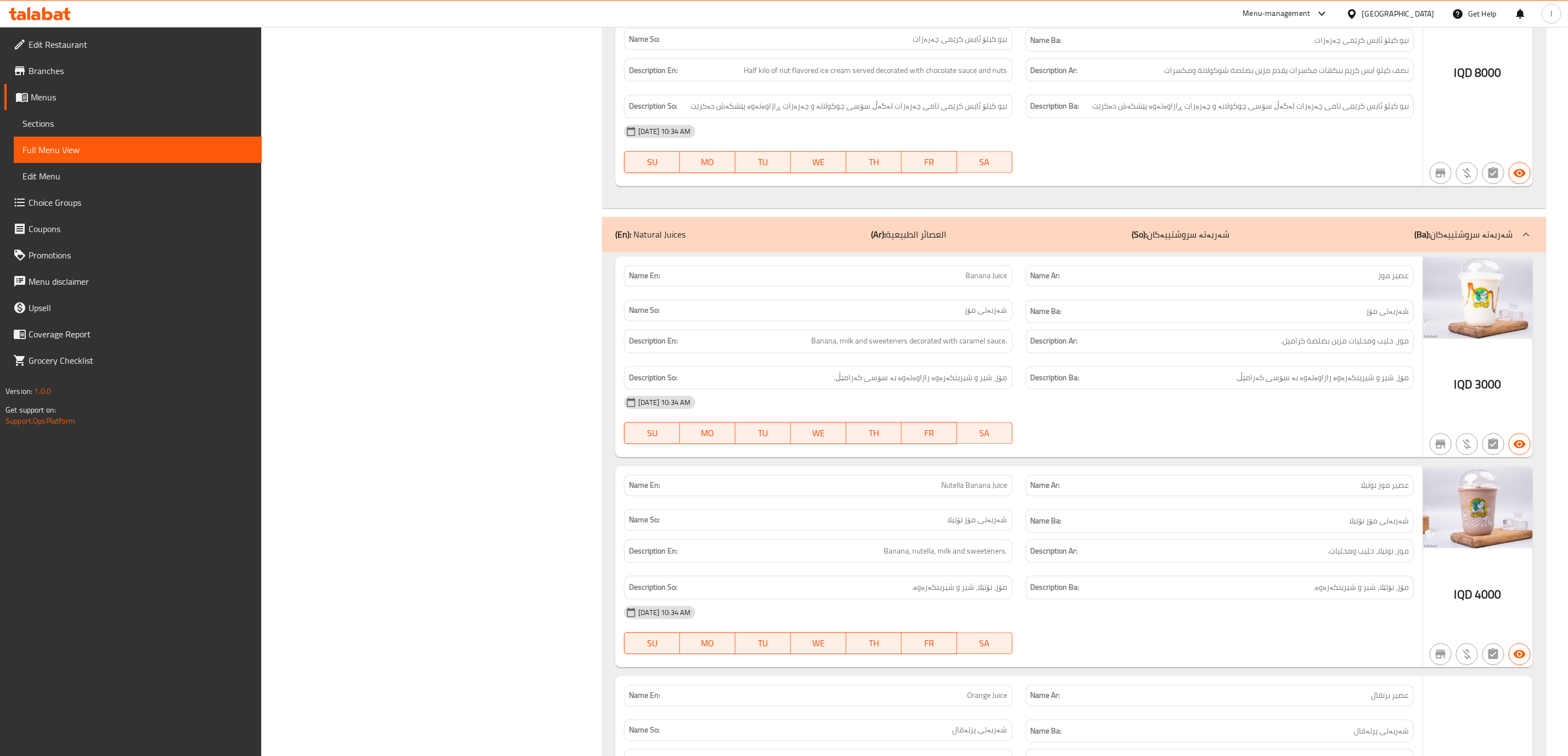
click at [1191, 241] on p "(So): شەربەتە سروشتییەکان" at bounding box center [1181, 235] width 98 height 13
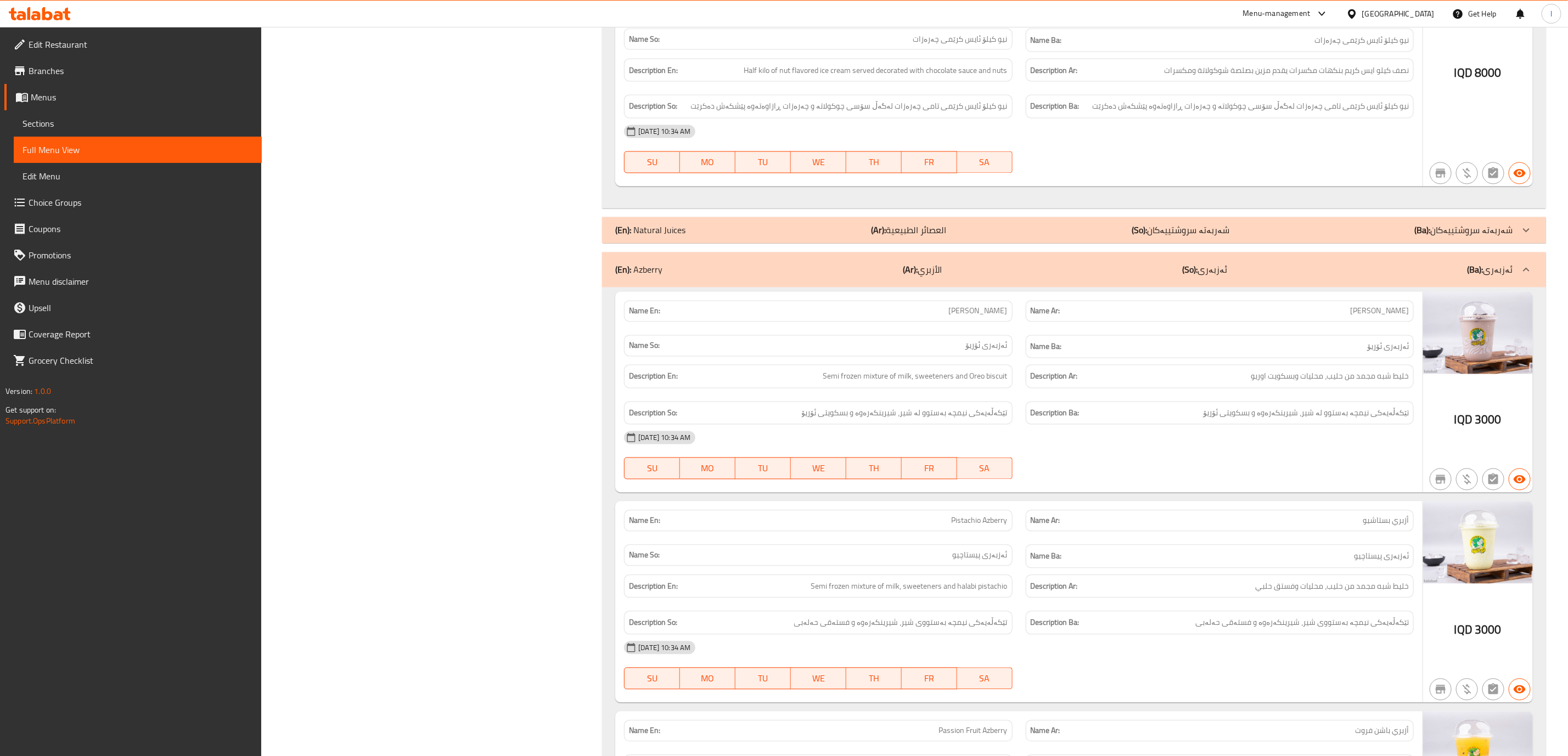
click at [1194, 234] on p "(So): شەربەتە سروشتییەکان" at bounding box center [1181, 231] width 98 height 13
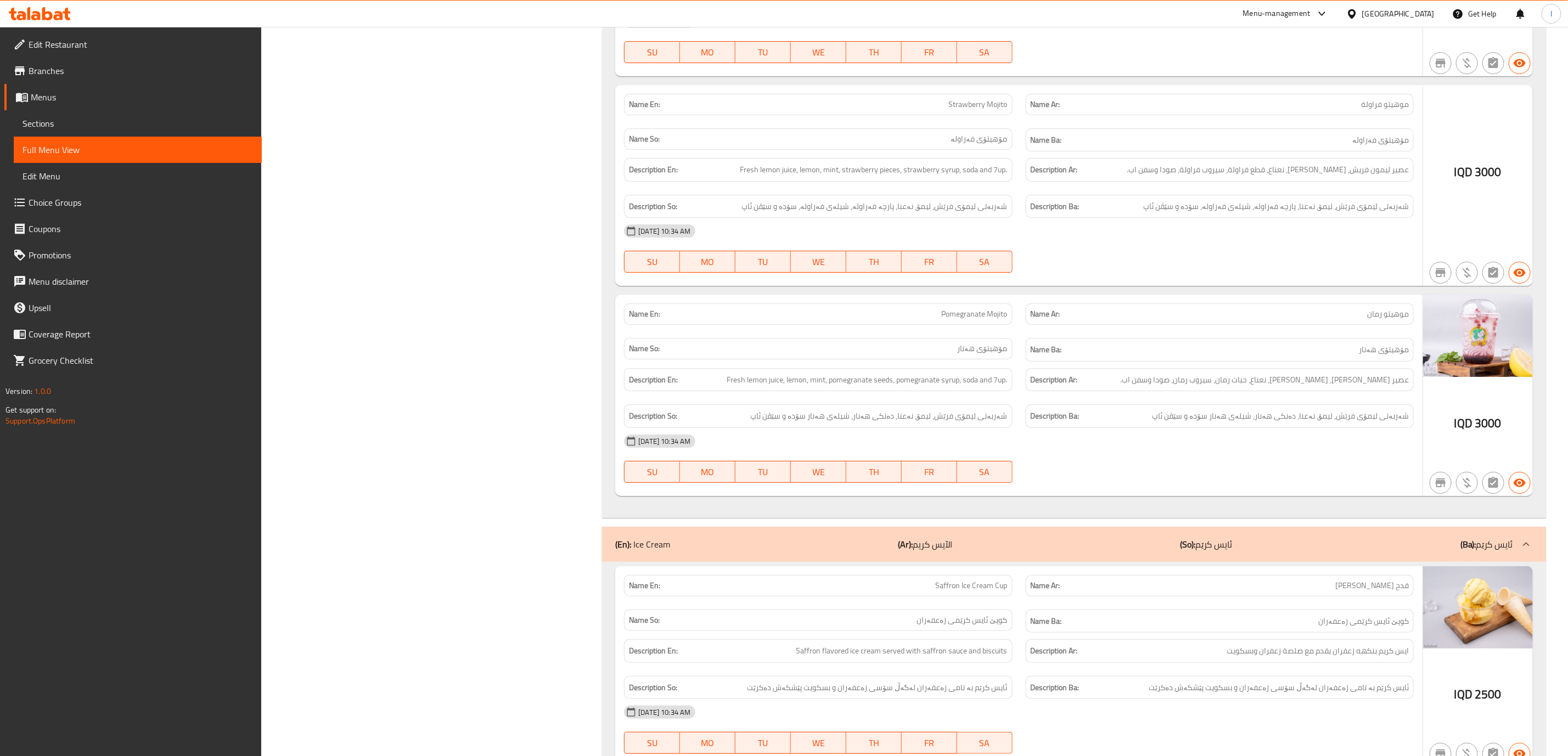
scroll to position [6092, 0]
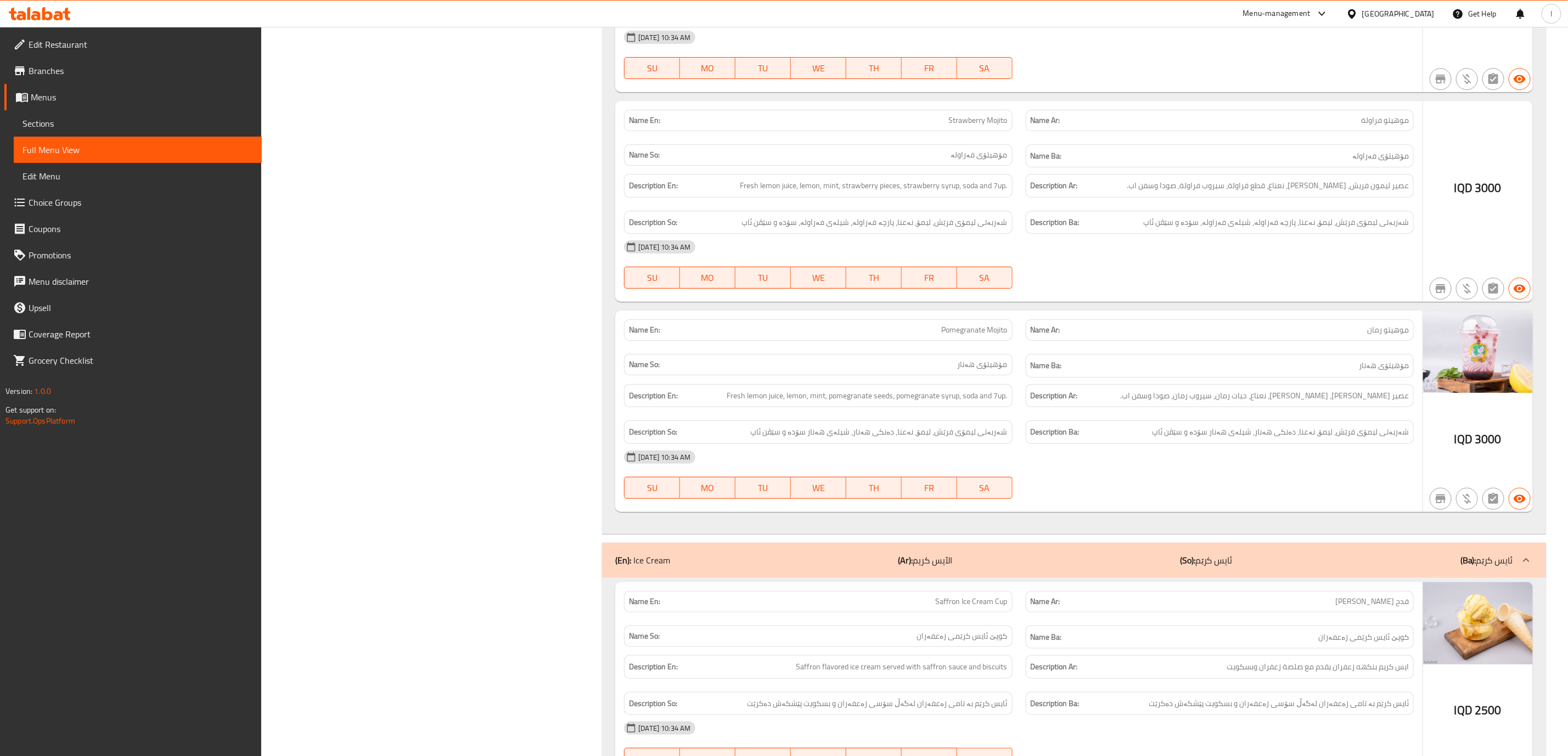
click at [1142, 554] on div "(En): Ice Cream (Ar): الآيس كريم (So): ئایس کرێم (Ba): ئایس کرێم" at bounding box center [1064, 560] width 898 height 13
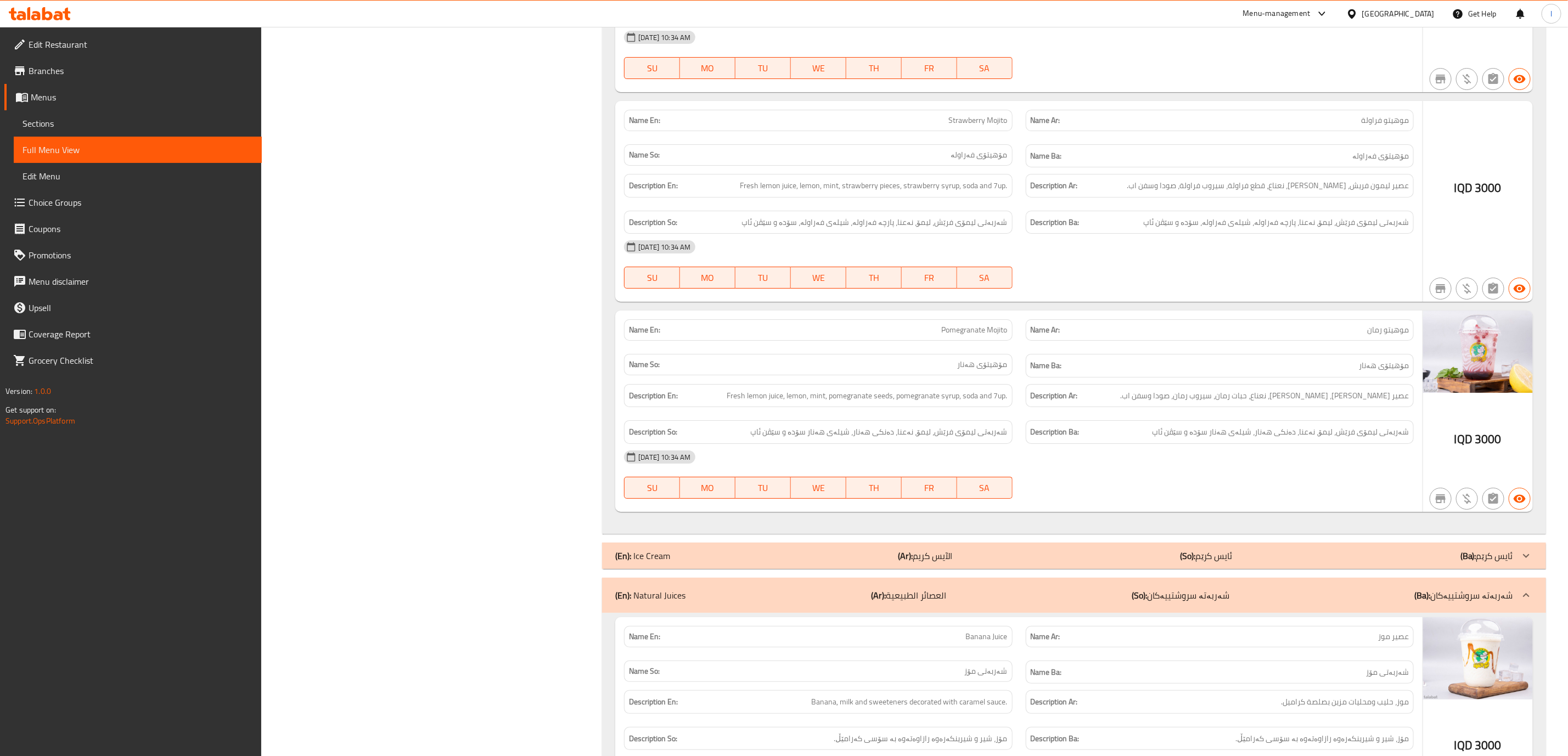
click at [1142, 549] on div "(En): Ice Cream (Ar): الآيس كريم (So): ئایس کرێم (Ba): ئایس کرێم" at bounding box center [1064, 556] width 898 height 13
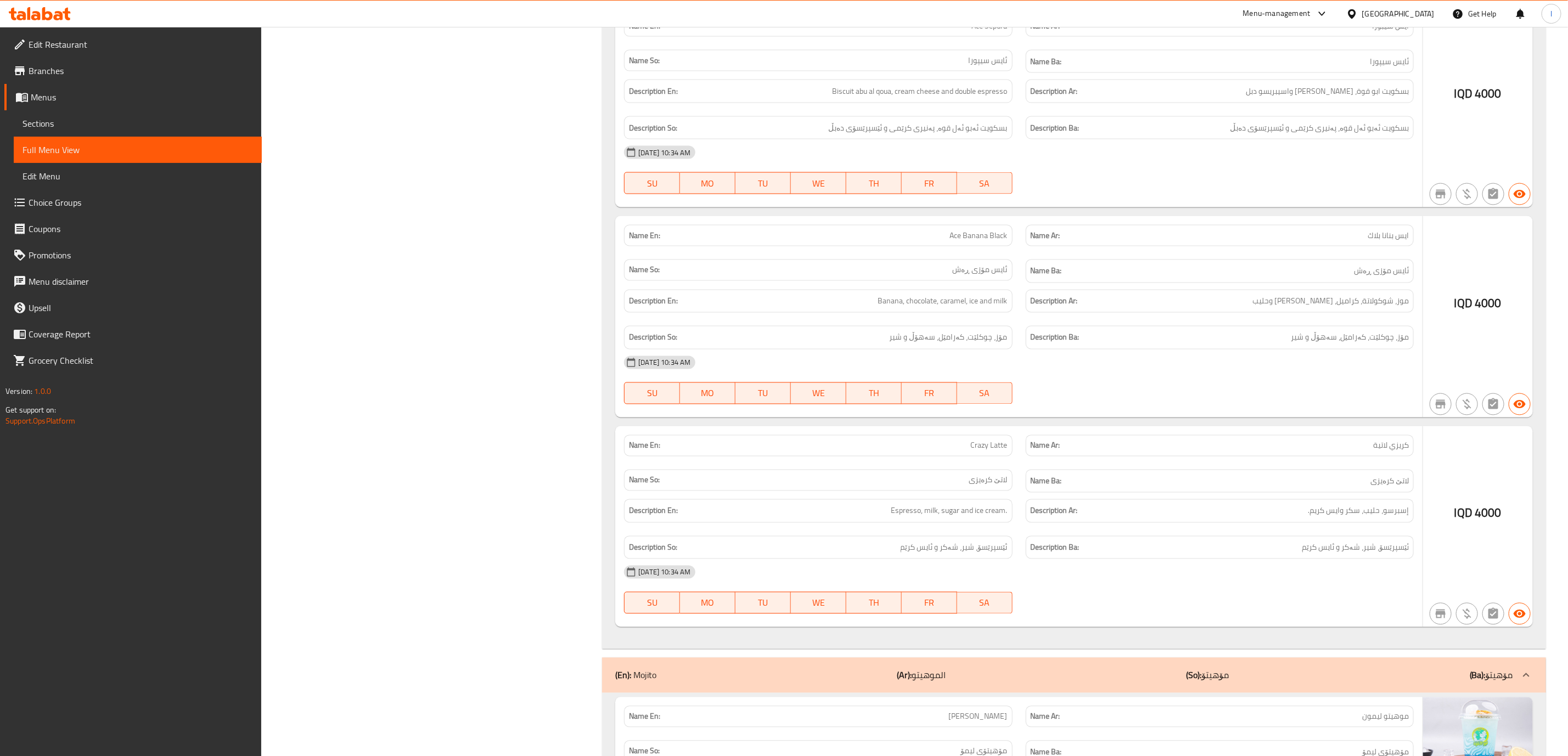
scroll to position [4721, 0]
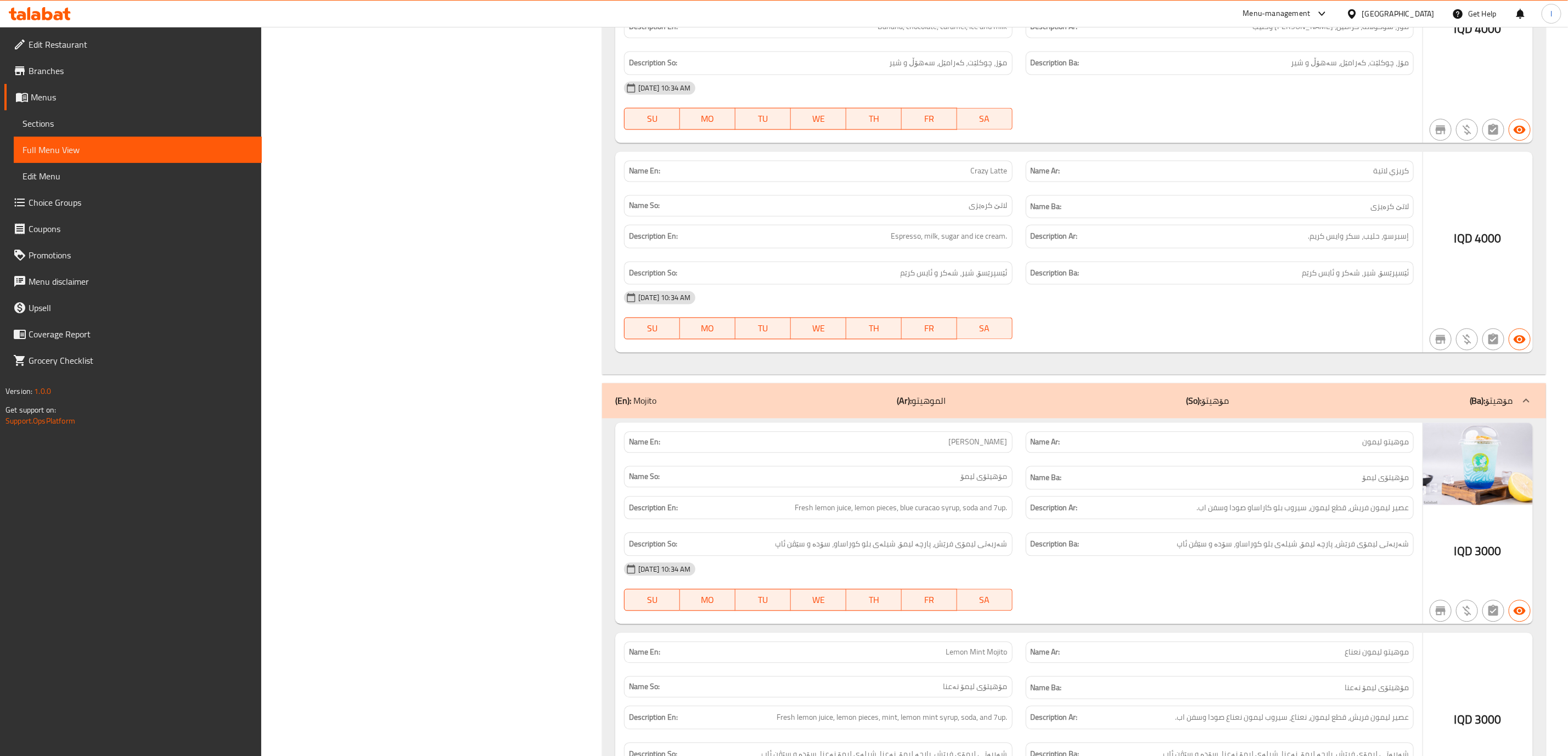
click at [1169, 394] on div "(En): Mojito (Ar): الموهيتو (So): مۆهیتۆ (Ba): مۆهیتۆ" at bounding box center [1064, 400] width 898 height 13
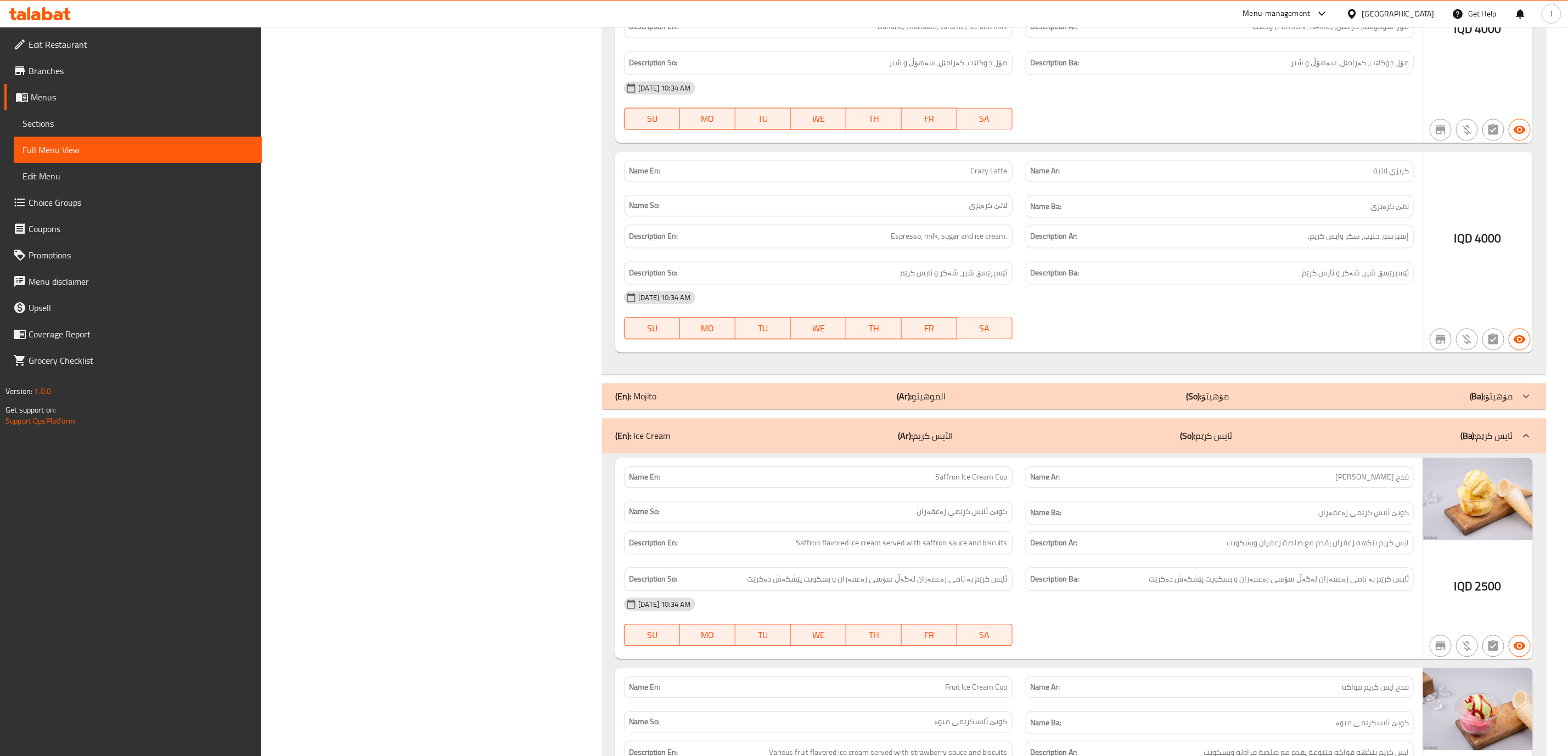
click at [1169, 389] on div "(En): Mojito (Ar): الموهيتو (So): مۆهیتۆ (Ba): مۆهیتۆ" at bounding box center [1064, 396] width 898 height 13
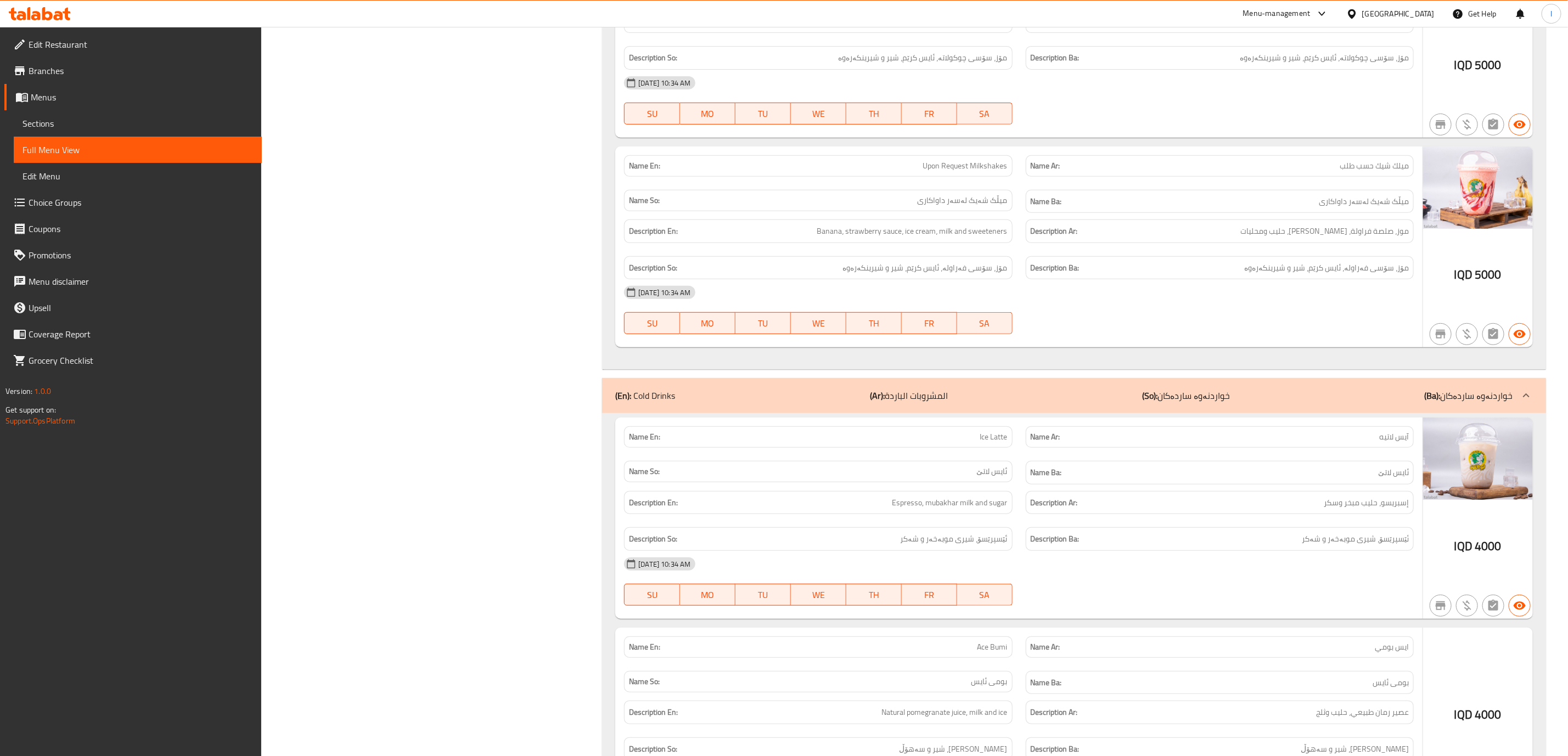
scroll to position [3349, 0]
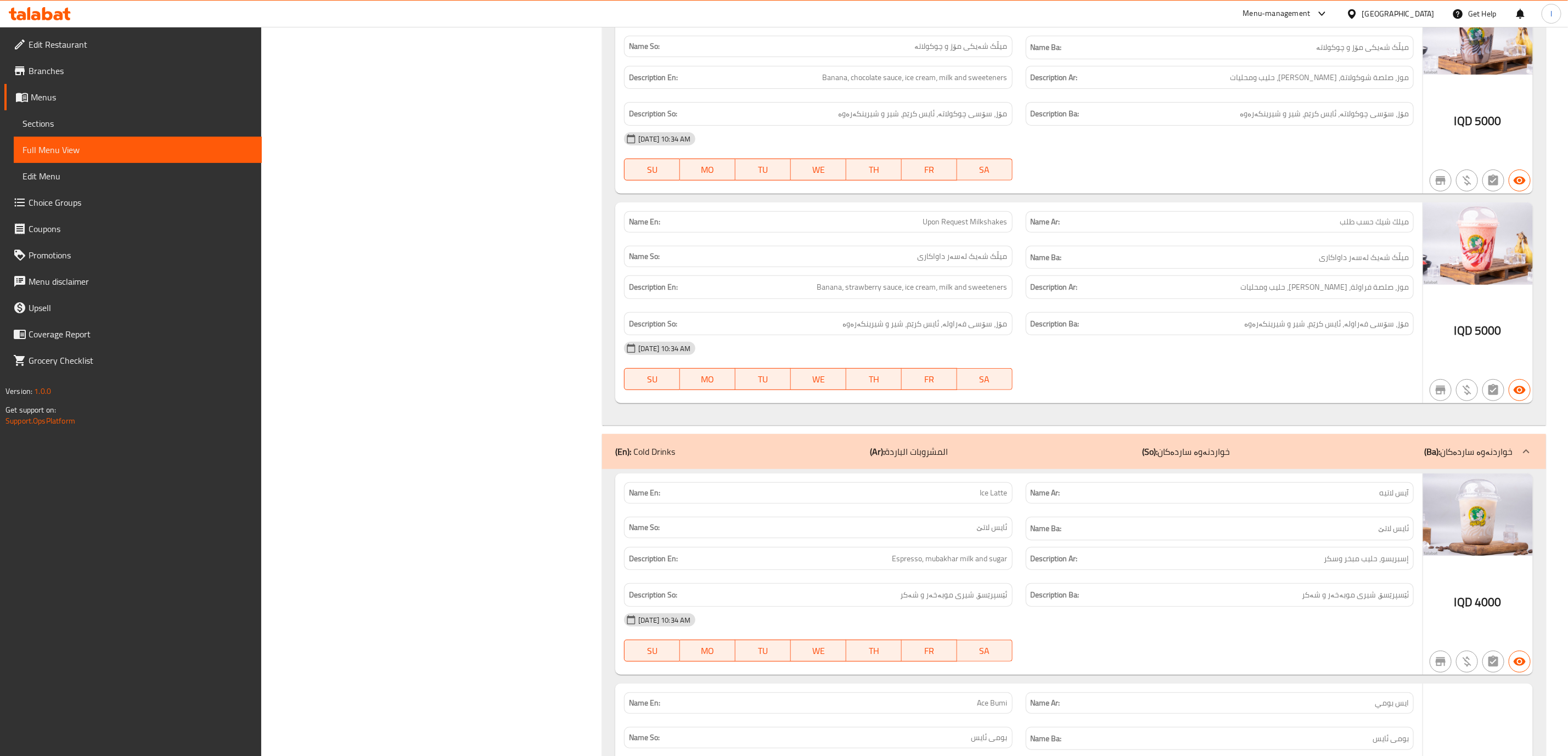
click at [1293, 434] on div "(En): Cold Drinks (Ar): المشروبات الباردة (So): خواردنەوە ساردەکان (Ba): خواردن…" at bounding box center [1074, 451] width 944 height 35
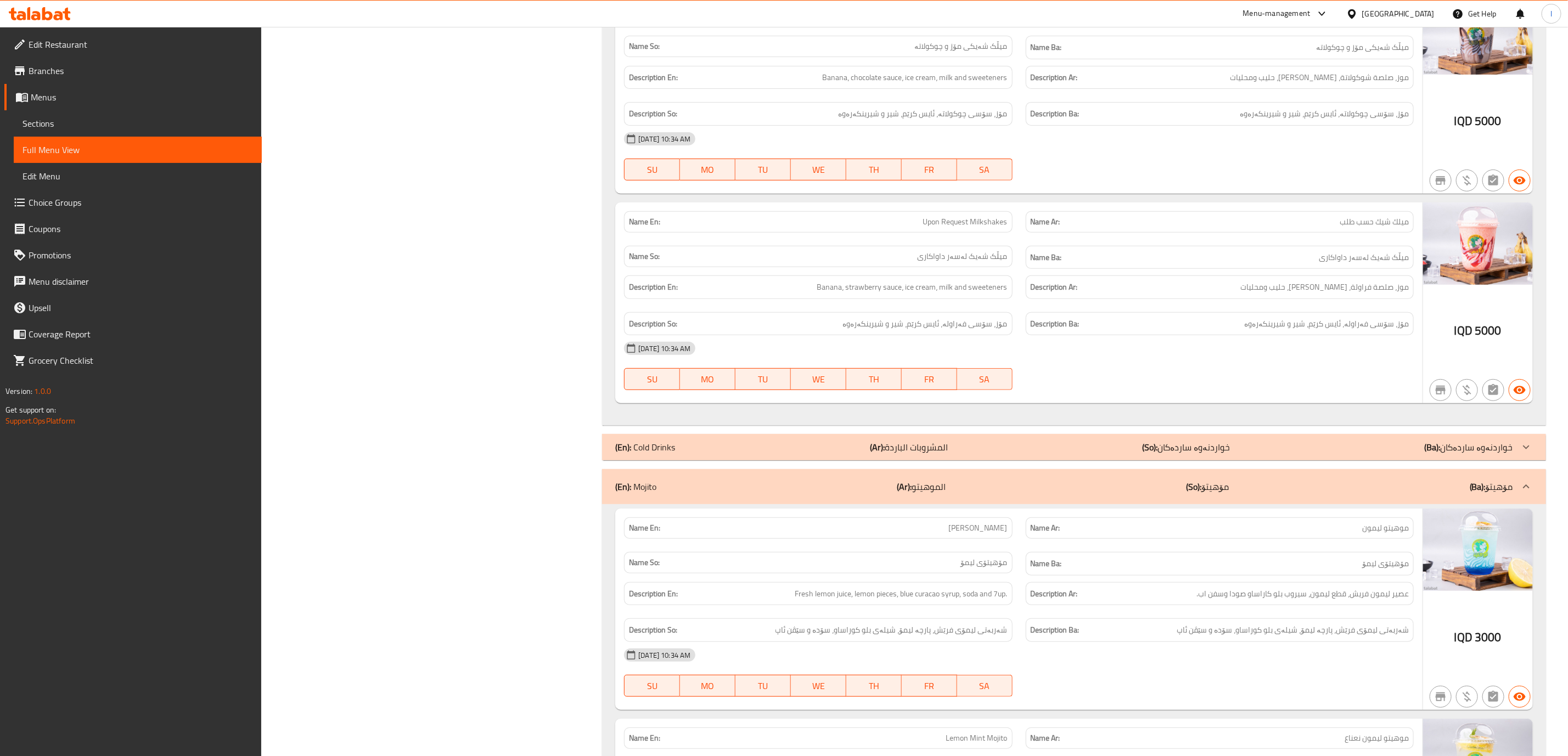
click at [1304, 434] on div "(En): Cold Drinks (Ar): المشروبات الباردة (So): خواردنەوە ساردەکان (Ba): خواردن…" at bounding box center [1074, 447] width 944 height 26
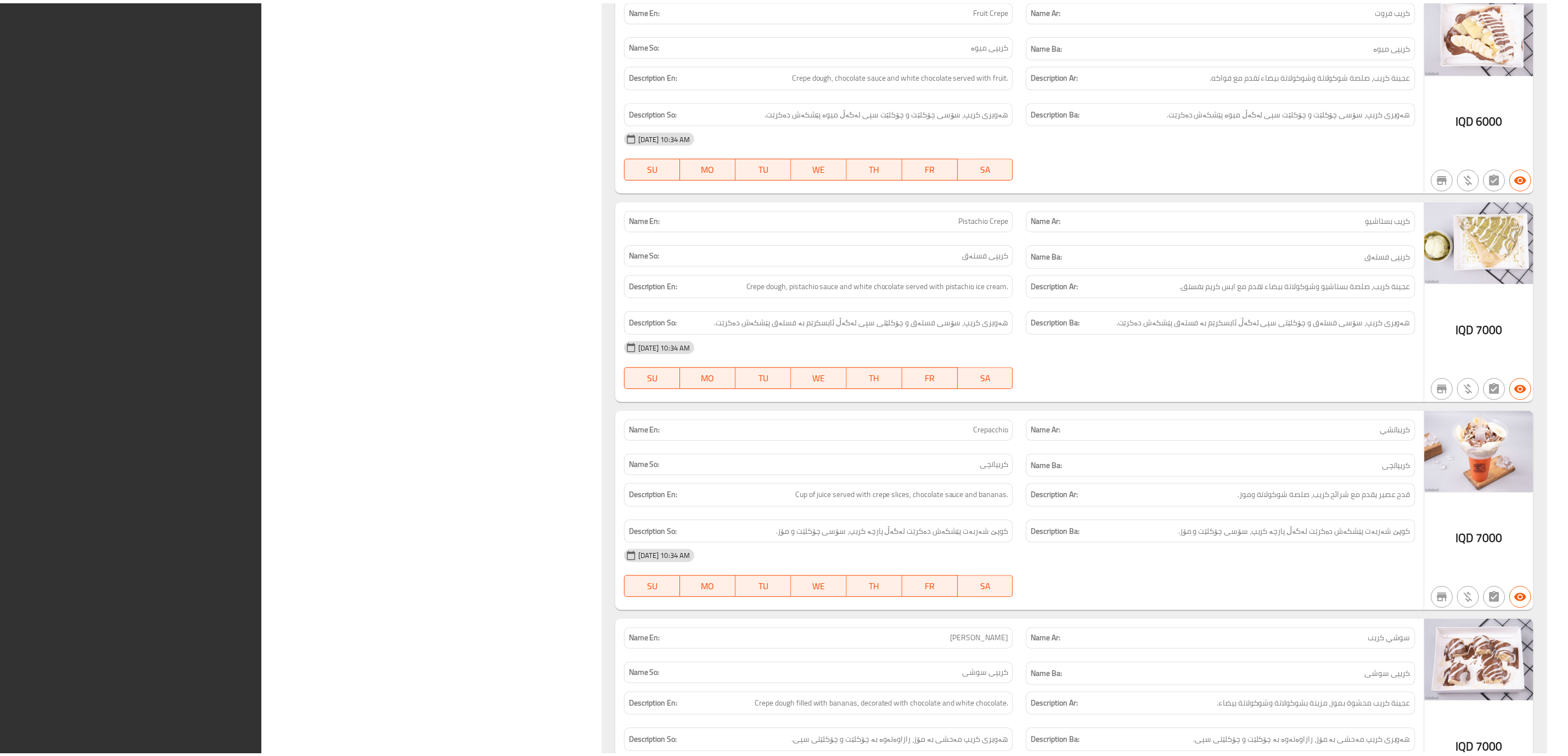
scroll to position [15693, 0]
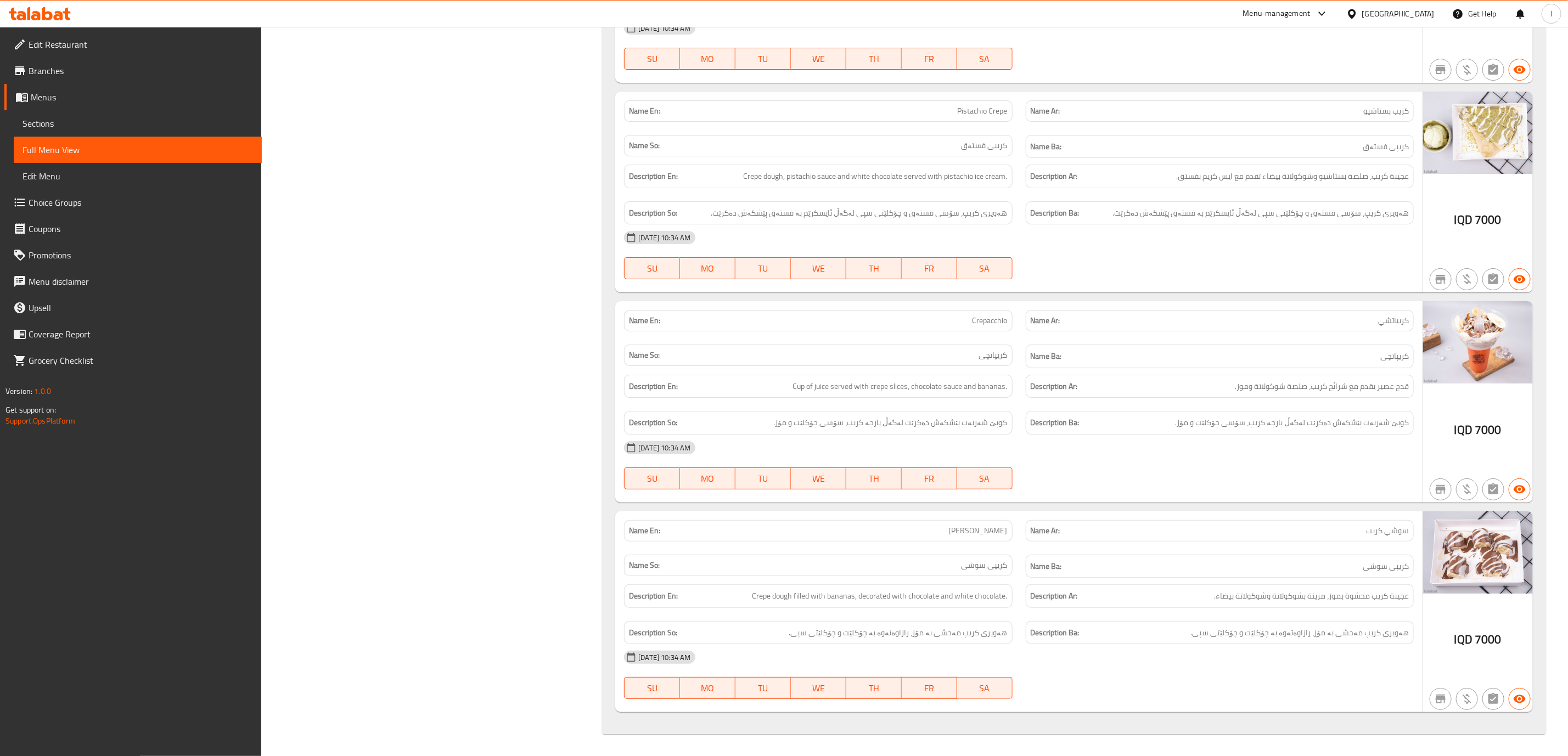
click at [50, 17] on icon at bounding box center [48, 14] width 11 height 13
